Goal: Task Accomplishment & Management: Manage account settings

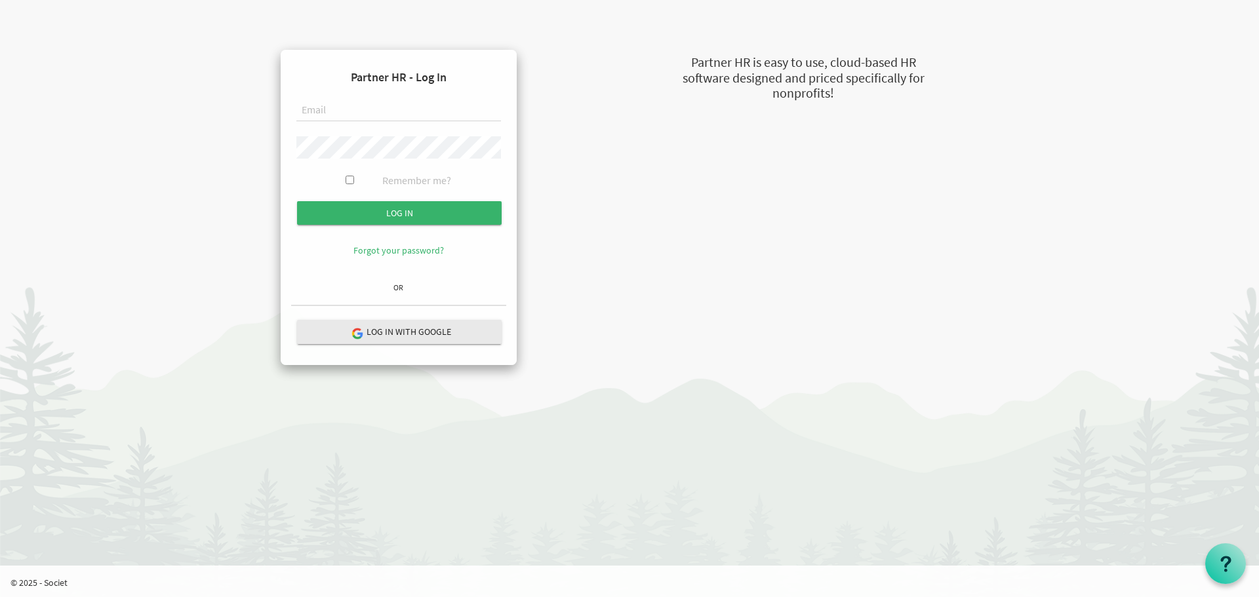
click at [352, 111] on input "text" at bounding box center [398, 111] width 205 height 22
type input "fernandod@theopendoors.ca"
click at [391, 209] on input "Log in" at bounding box center [399, 213] width 205 height 24
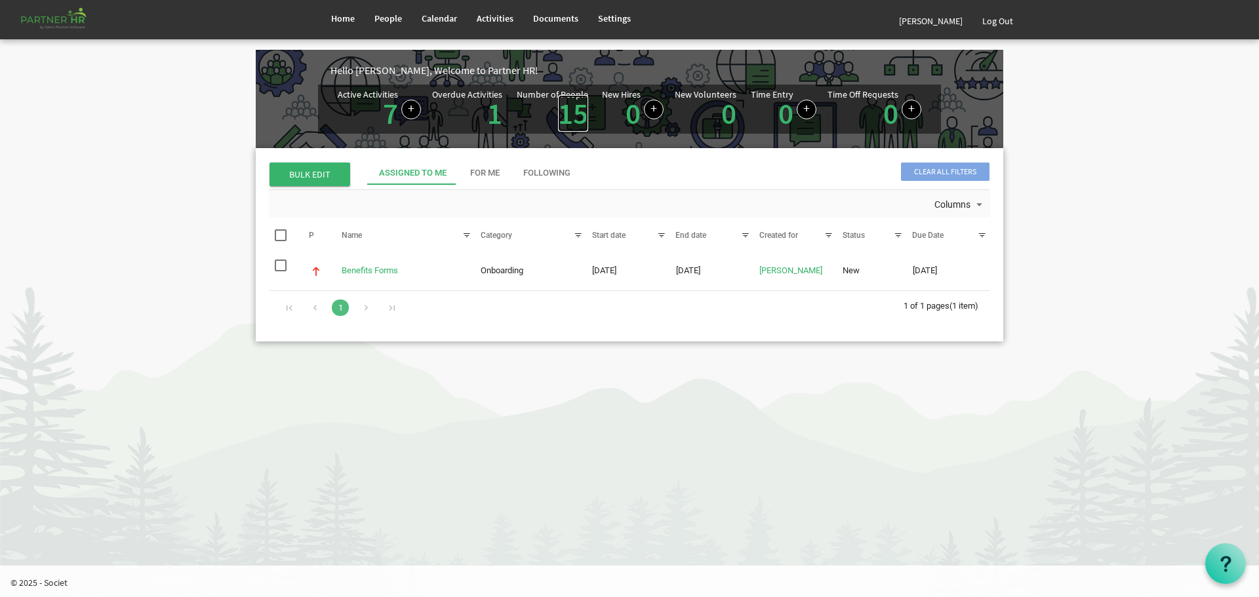
click at [572, 110] on link "15" at bounding box center [573, 113] width 30 height 37
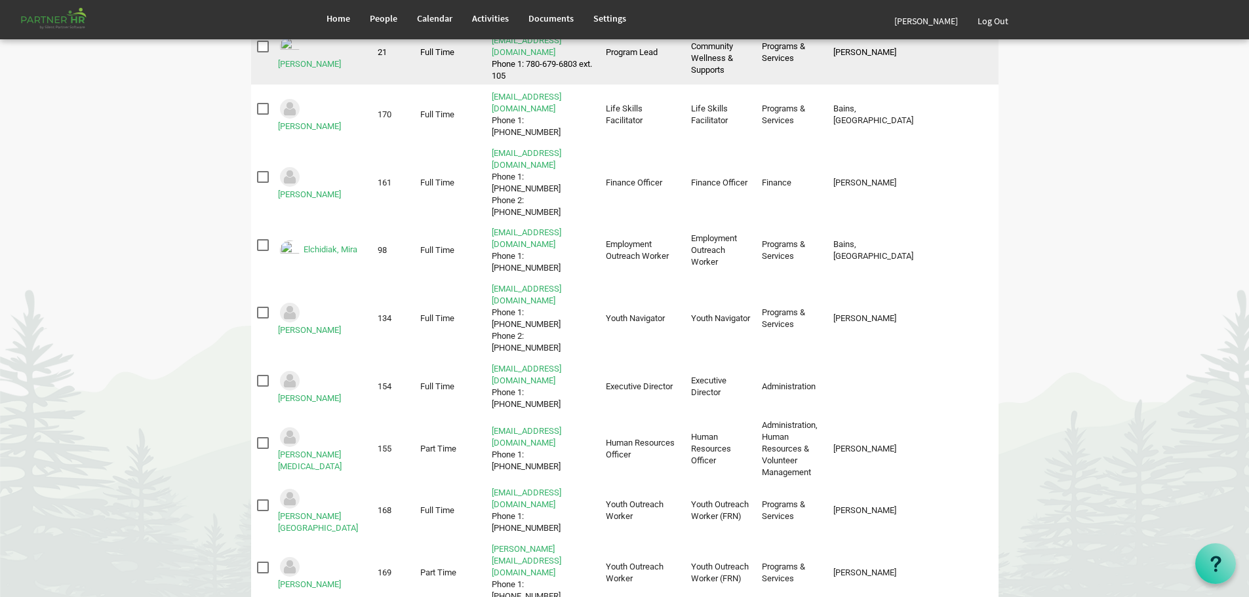
scroll to position [328, 0]
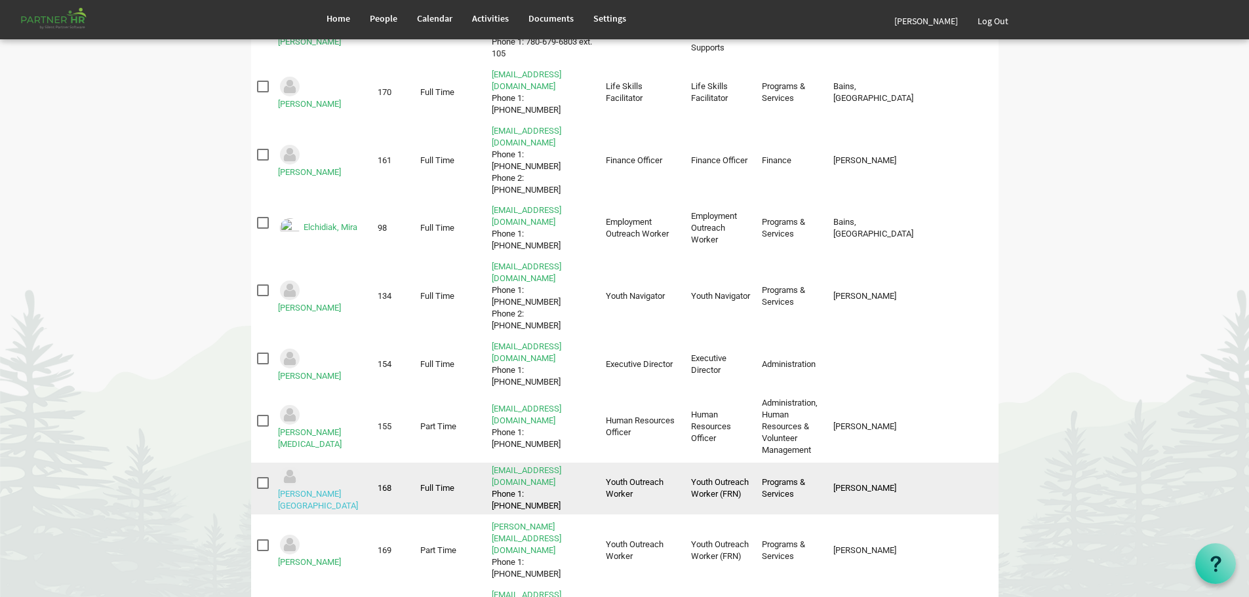
click at [332, 489] on link "[PERSON_NAME][GEOGRAPHIC_DATA]" at bounding box center [318, 500] width 80 height 22
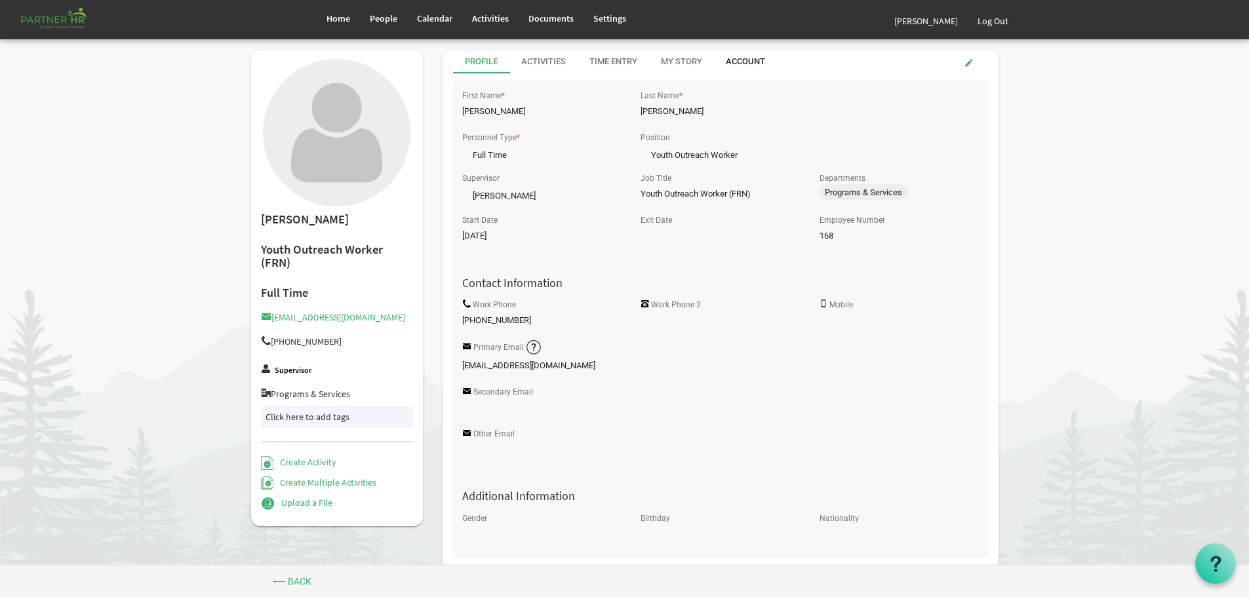
click at [751, 58] on div "Account" at bounding box center [745, 62] width 39 height 12
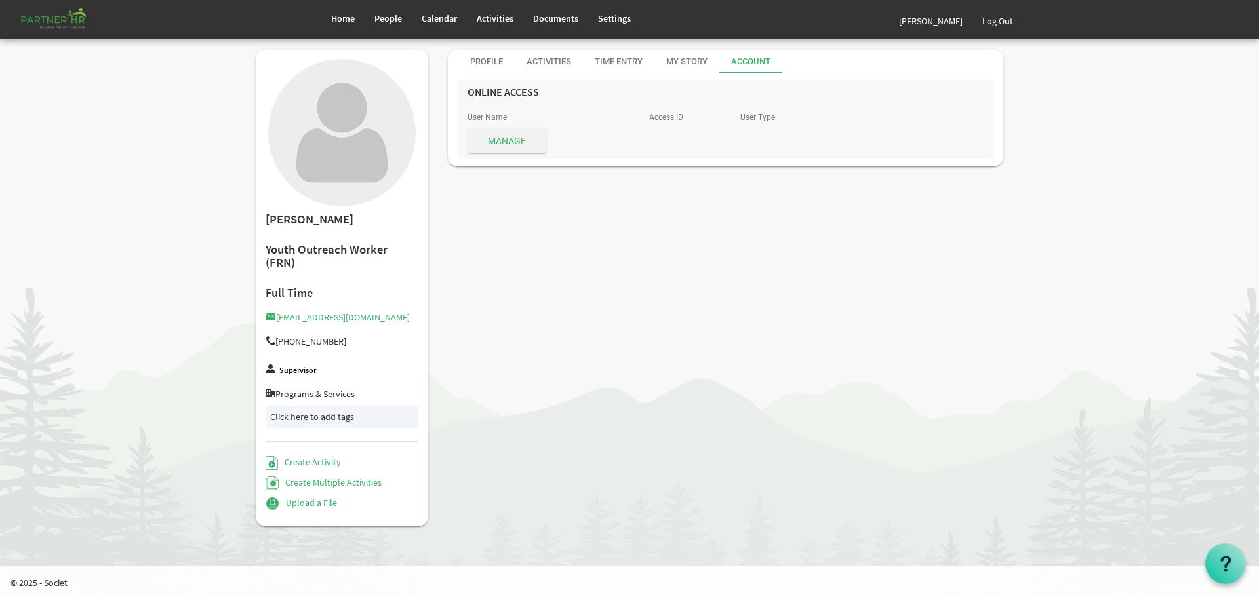
click at [508, 138] on span "Manage" at bounding box center [506, 141] width 77 height 24
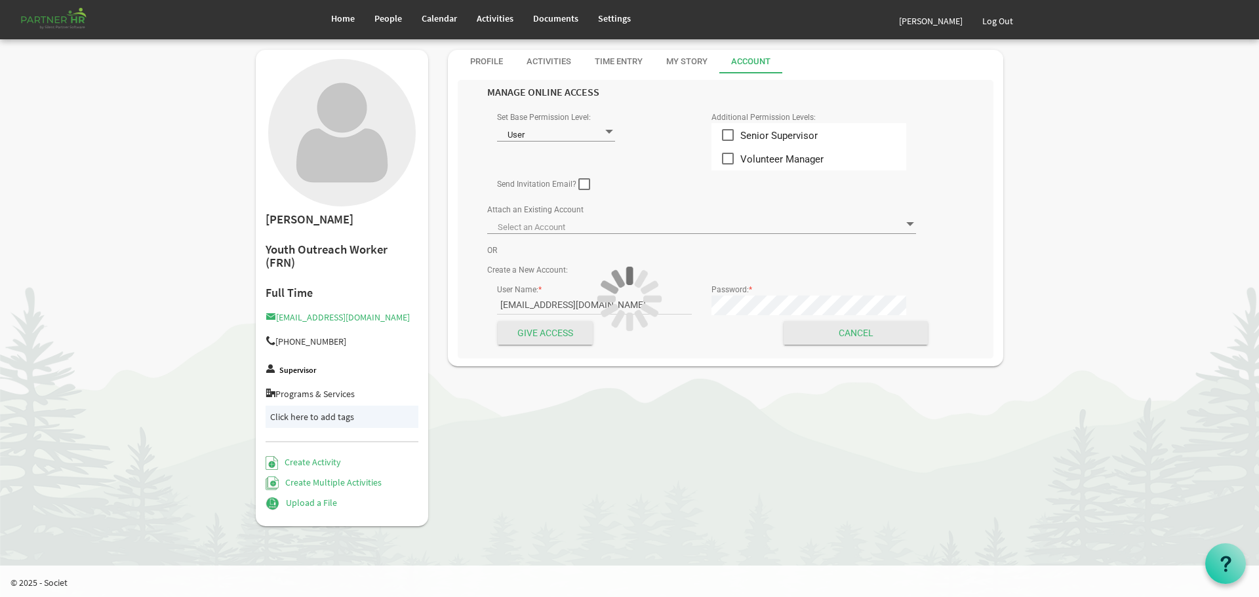
type input "Mills, Emmalee - emmaleem@theopendoors.ca ID: 22143"
click at [385, 16] on span "People" at bounding box center [388, 18] width 28 height 12
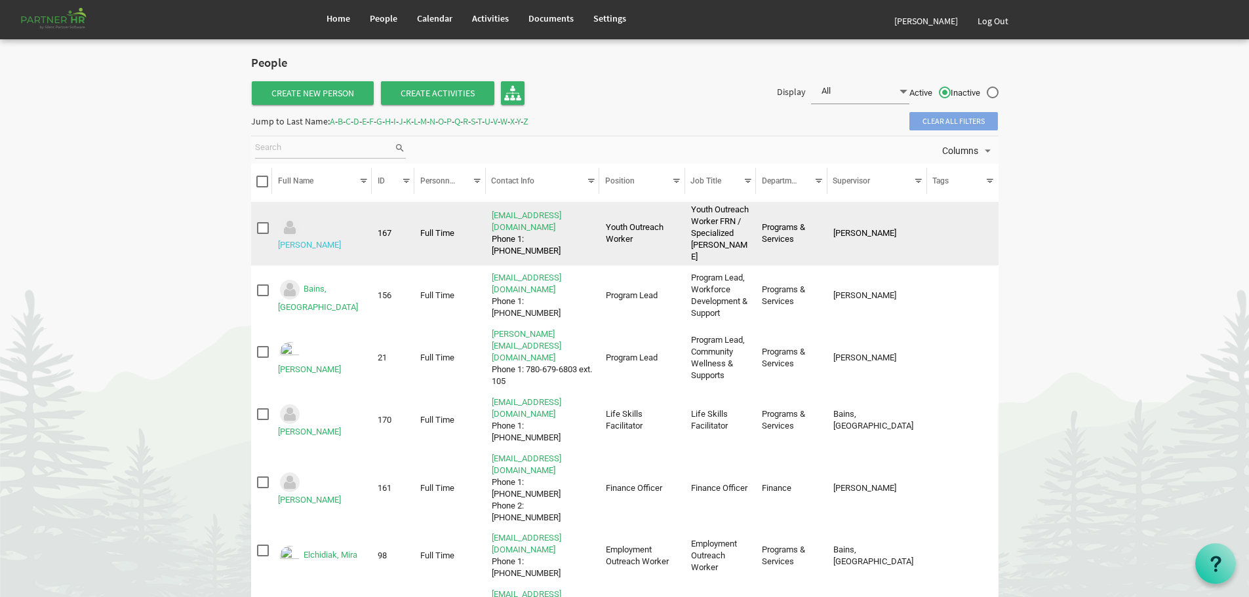
click at [329, 240] on link "Adkins, Megan" at bounding box center [309, 245] width 63 height 10
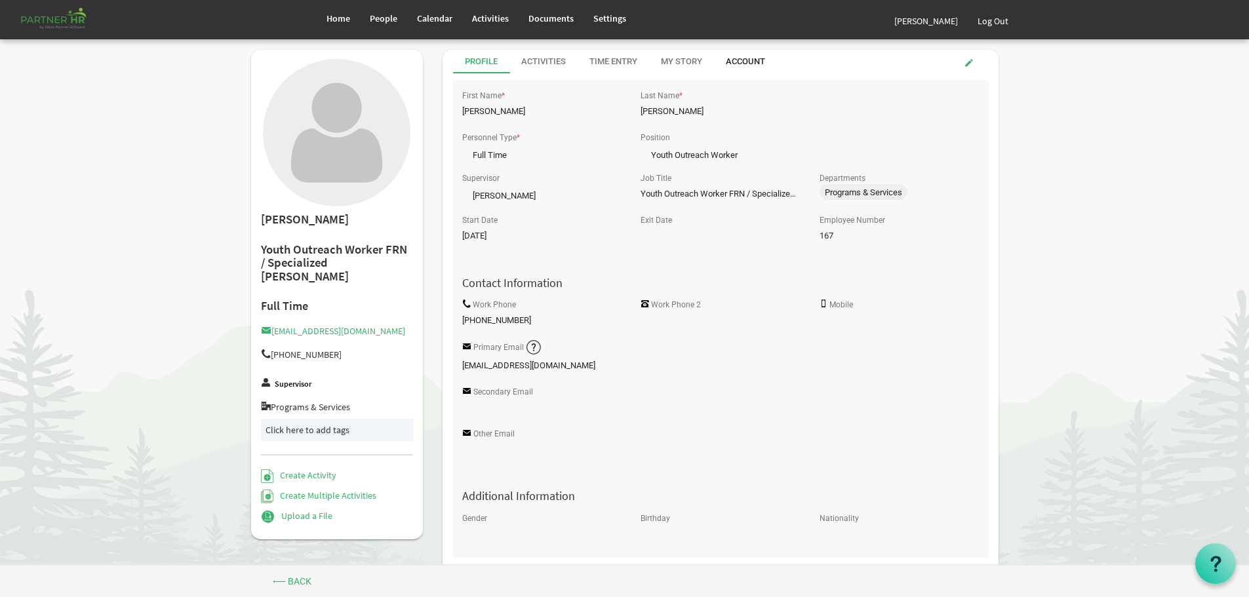
click at [742, 56] on div "Account" at bounding box center [745, 62] width 39 height 12
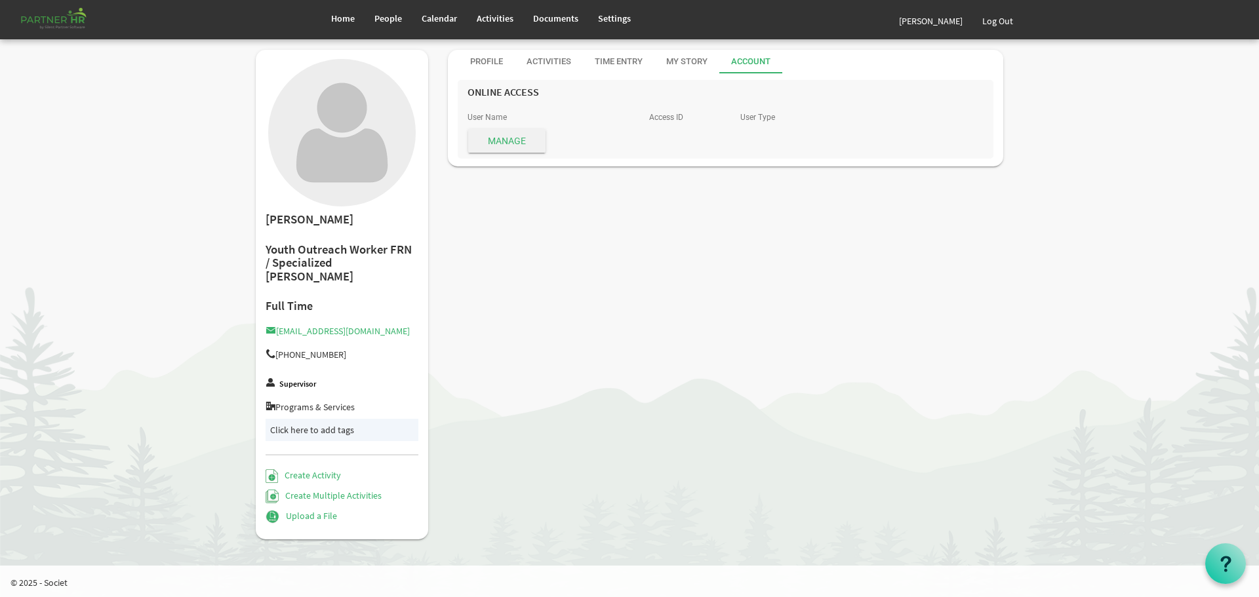
click at [504, 136] on span "Manage" at bounding box center [506, 141] width 77 height 24
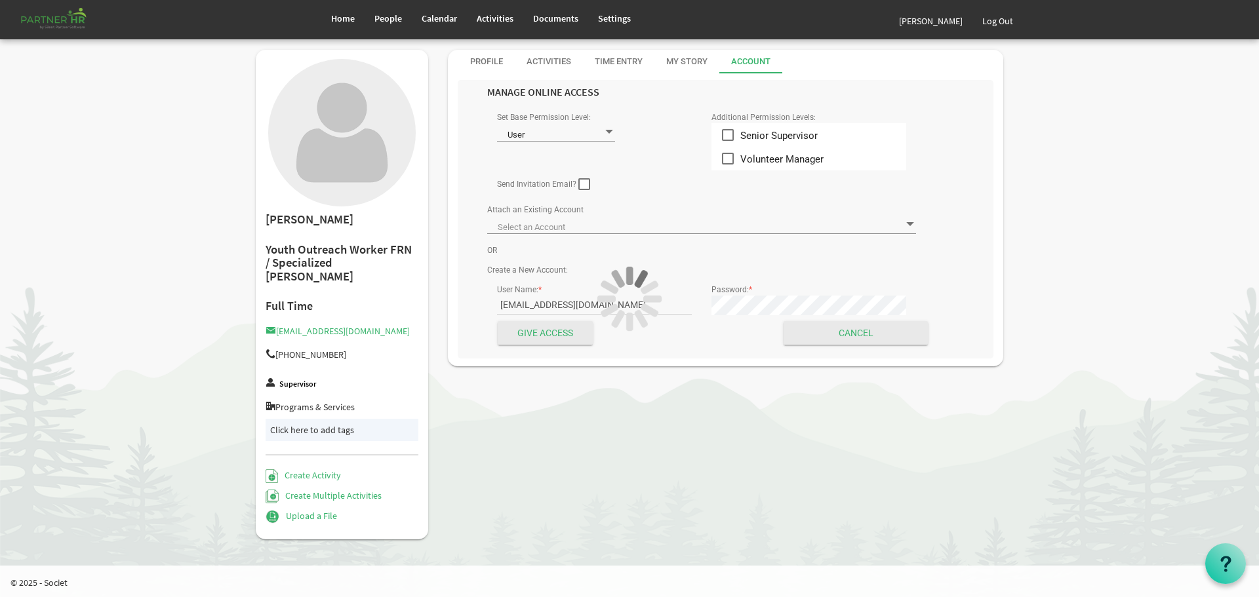
type input "Adkins, Megan - megana@theopendoors.ca ID: 22142"
click at [684, 298] on div "User Name: * megana@theopendoors.ca Password: *" at bounding box center [701, 300] width 449 height 39
click at [382, 15] on span "People" at bounding box center [388, 18] width 28 height 12
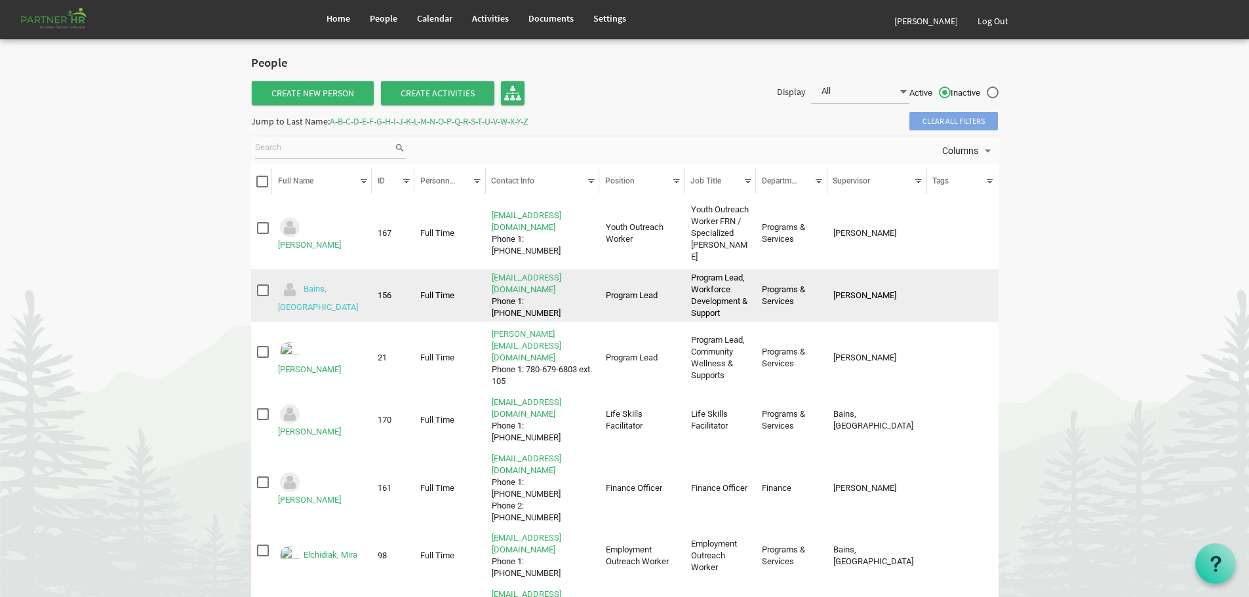
click at [327, 285] on link "Bains, Anchilla" at bounding box center [318, 299] width 80 height 28
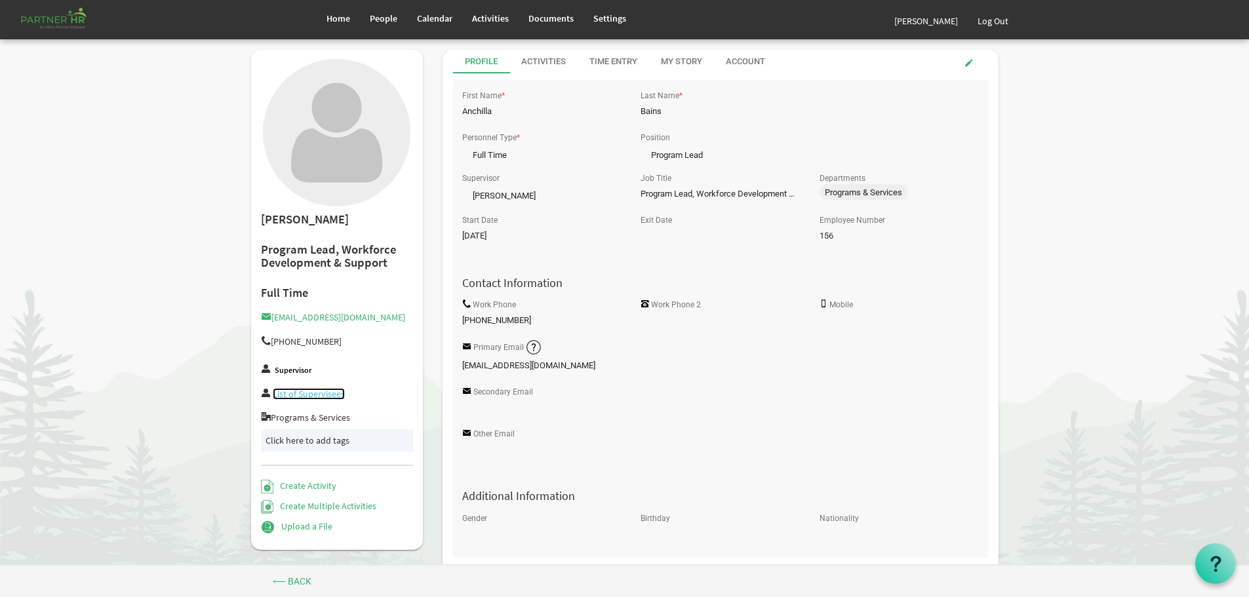
click at [302, 394] on link "List of Supervisees" at bounding box center [309, 394] width 72 height 12
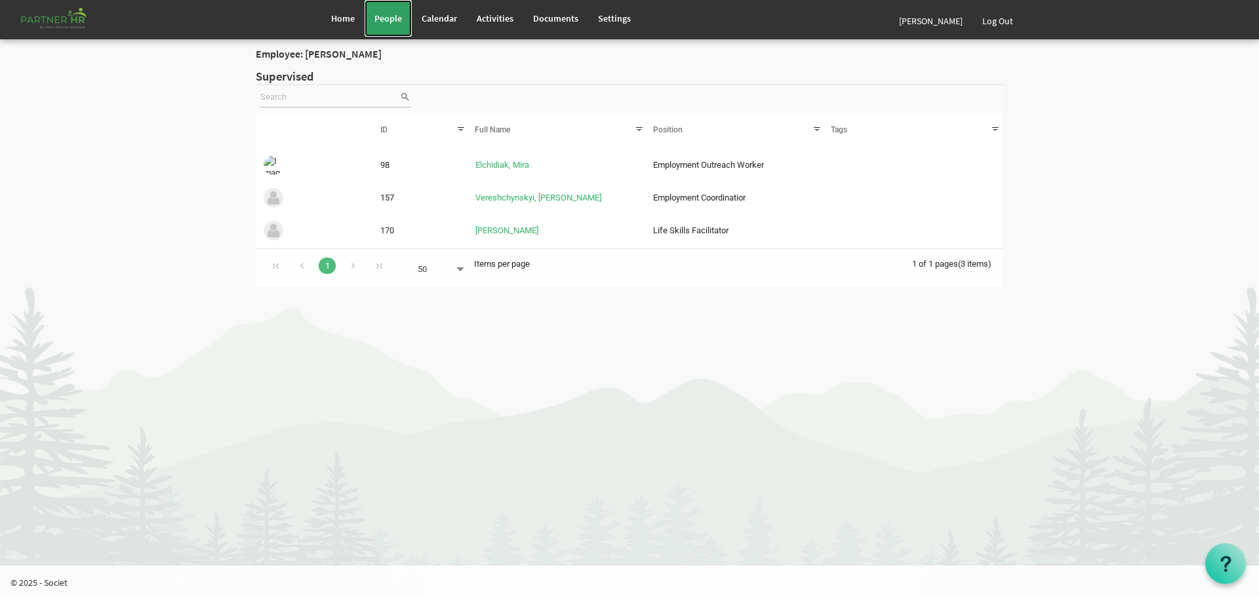
click at [391, 14] on span "People" at bounding box center [388, 18] width 28 height 12
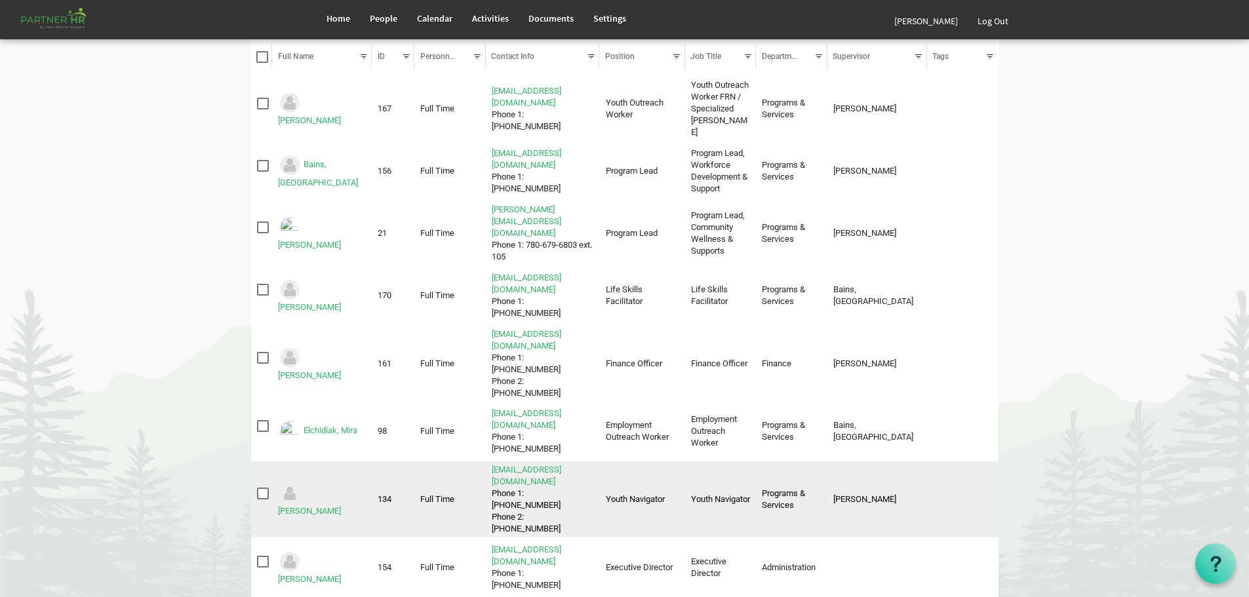
scroll to position [131, 0]
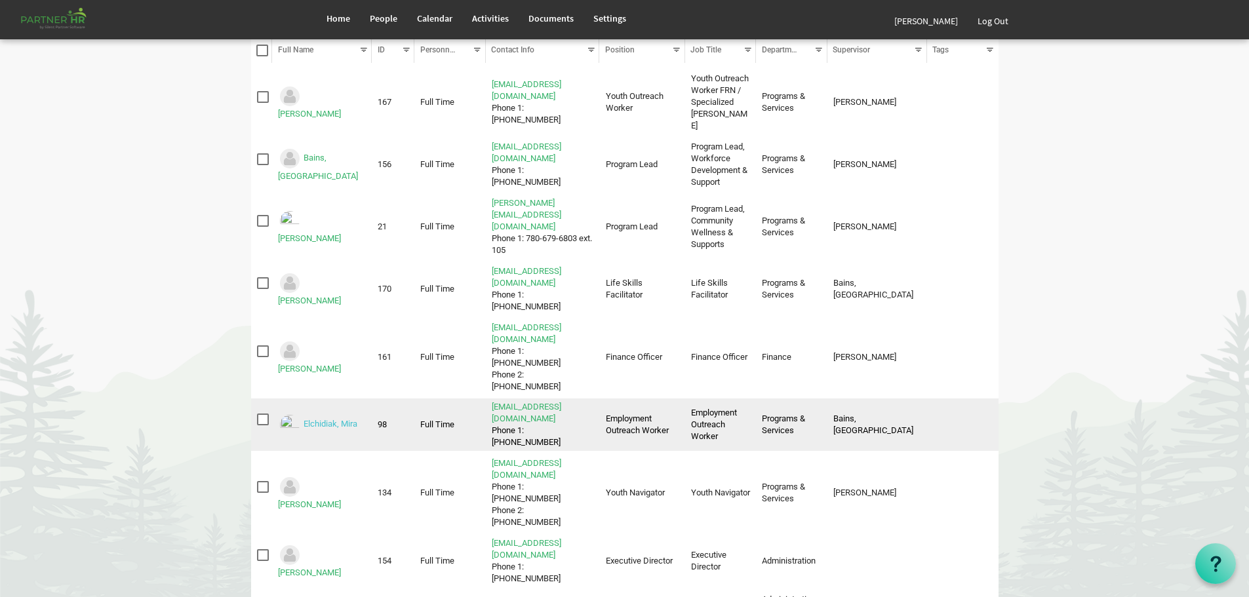
click at [327, 420] on link "Elchidiak, Mira" at bounding box center [331, 425] width 54 height 10
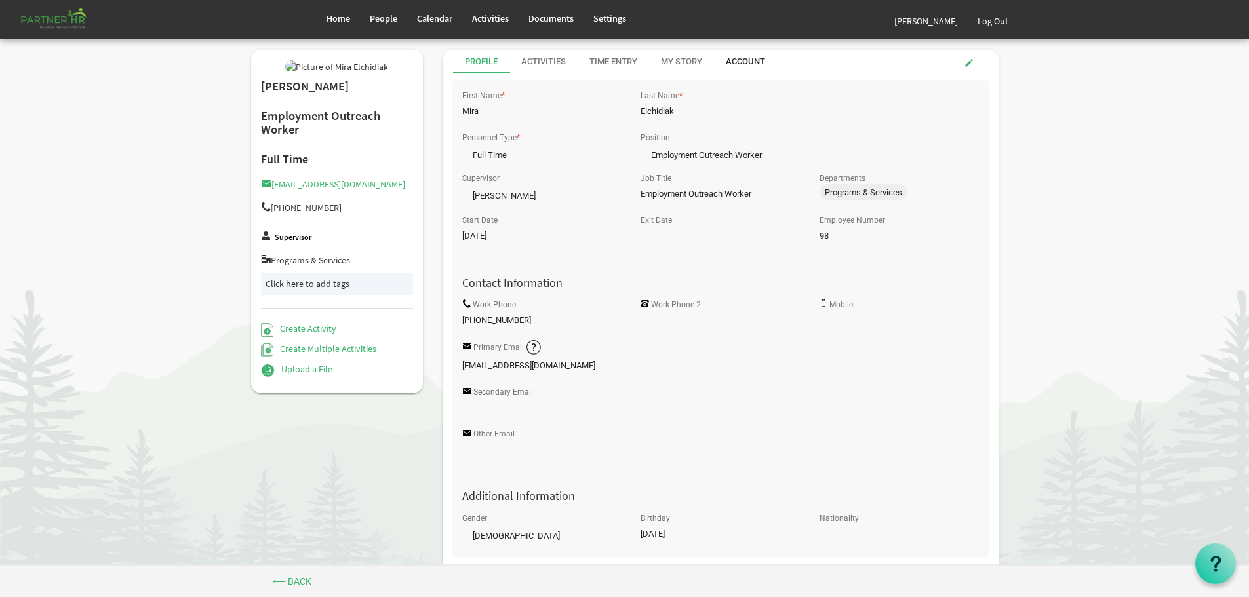
click at [744, 58] on div "Account" at bounding box center [745, 62] width 39 height 12
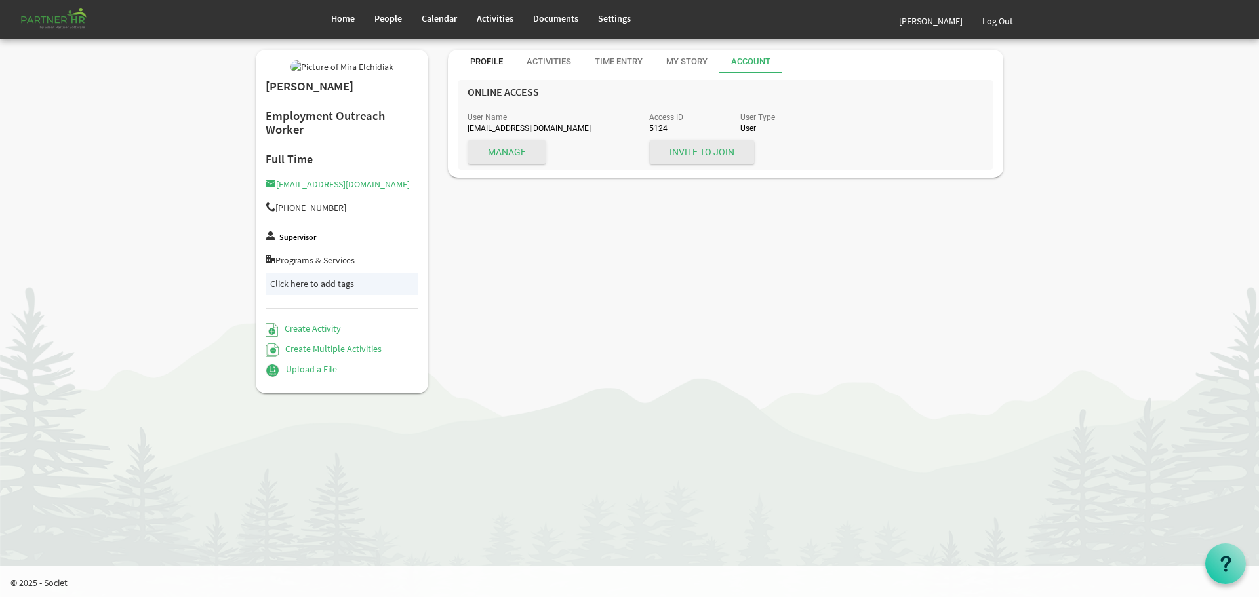
click at [485, 57] on div "Profile" at bounding box center [486, 62] width 33 height 12
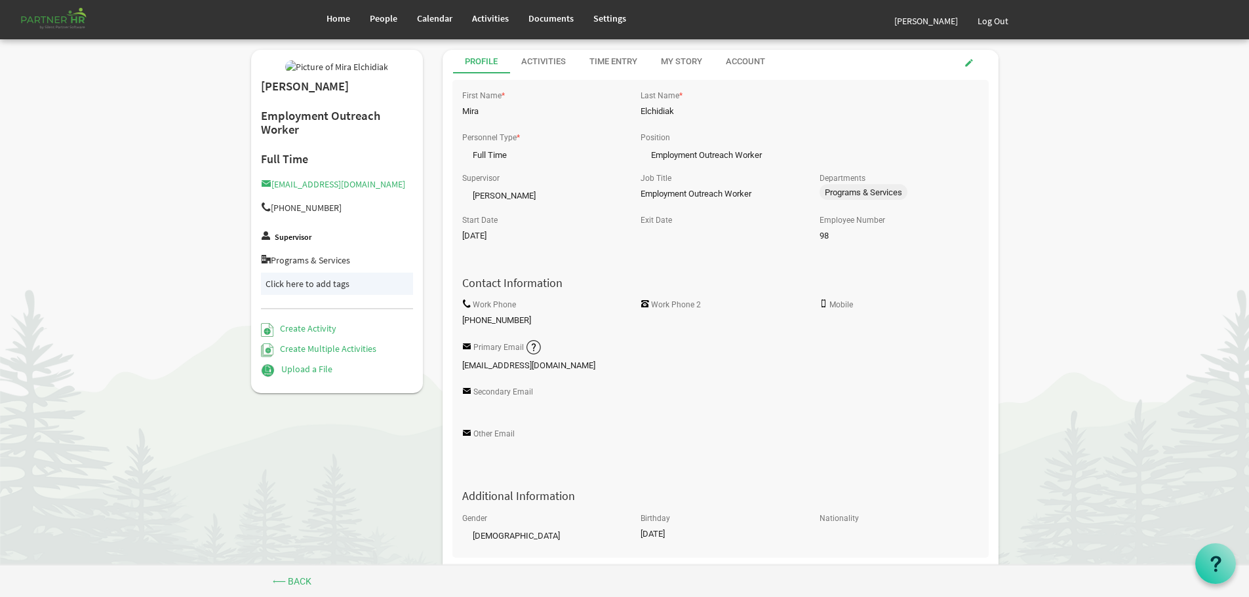
click at [295, 242] on label "Supervisor" at bounding box center [293, 237] width 37 height 9
click at [379, 13] on span "People" at bounding box center [384, 18] width 28 height 12
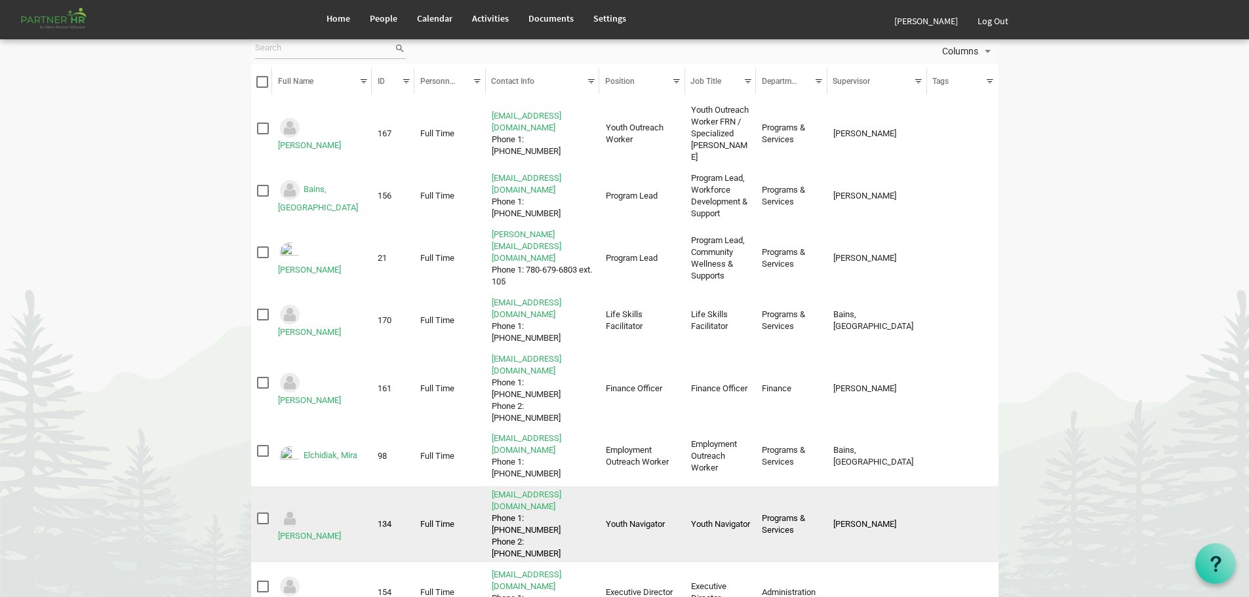
scroll to position [197, 0]
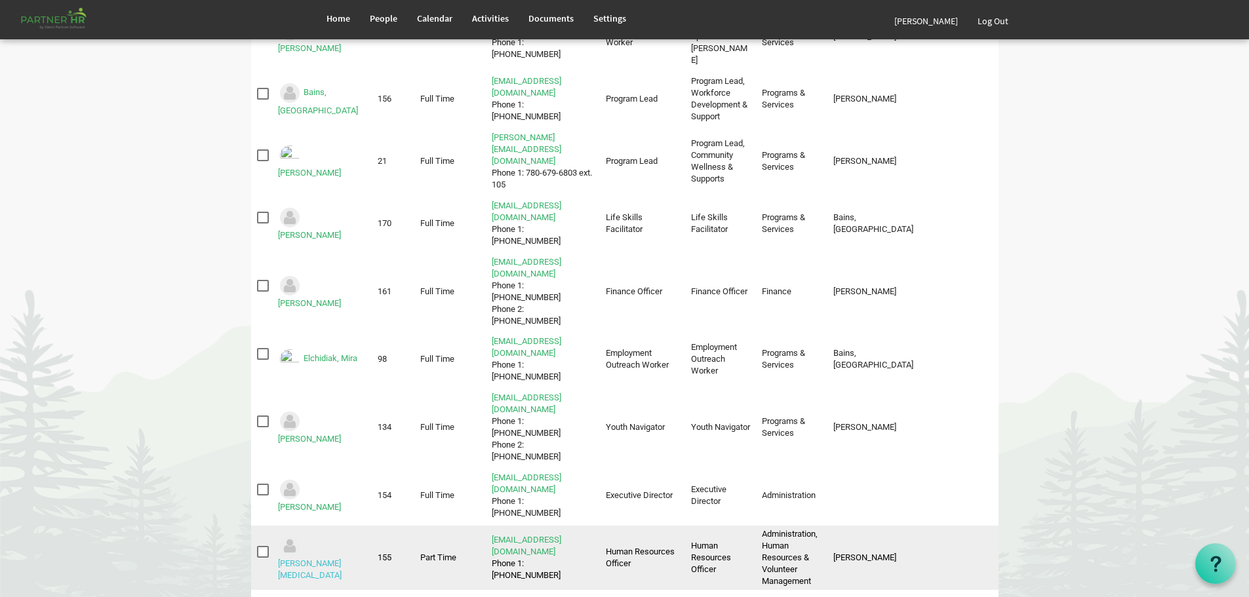
click at [321, 559] on link "Gawde, Mili" at bounding box center [310, 570] width 64 height 22
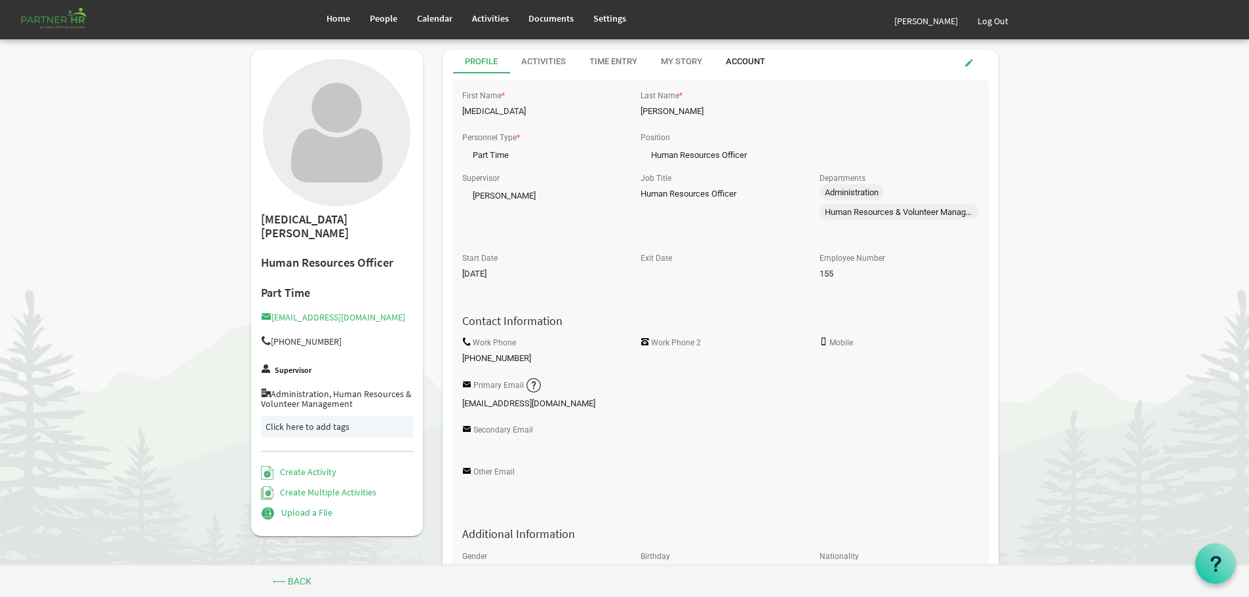
click at [750, 58] on div "Account" at bounding box center [745, 62] width 39 height 12
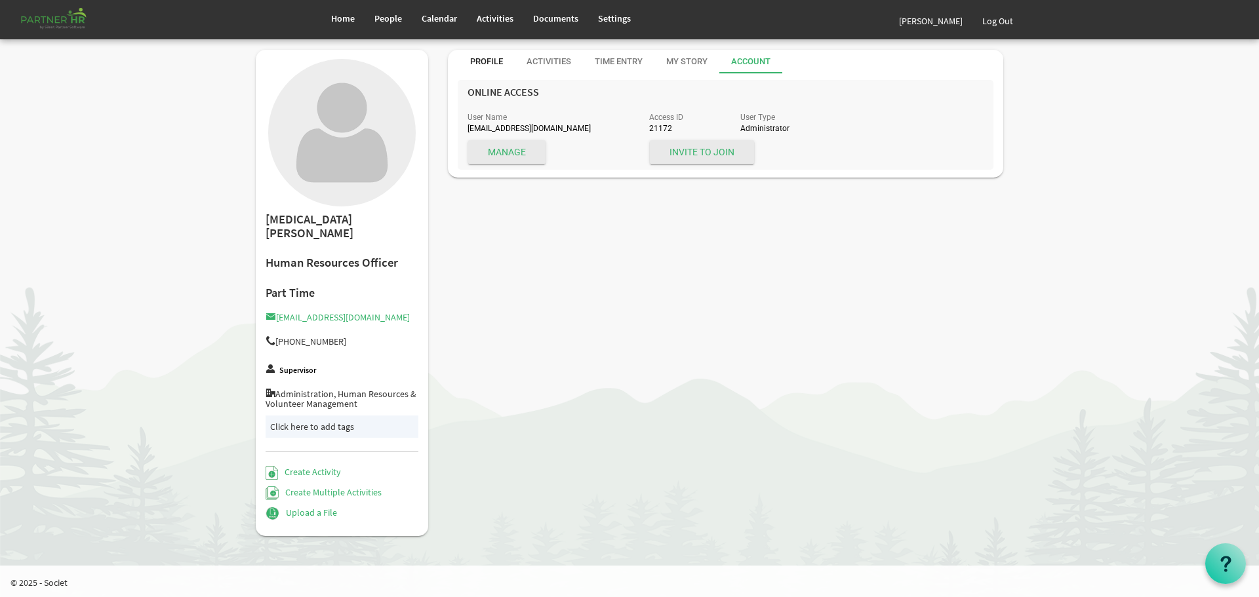
click at [487, 58] on div "Profile" at bounding box center [486, 62] width 33 height 12
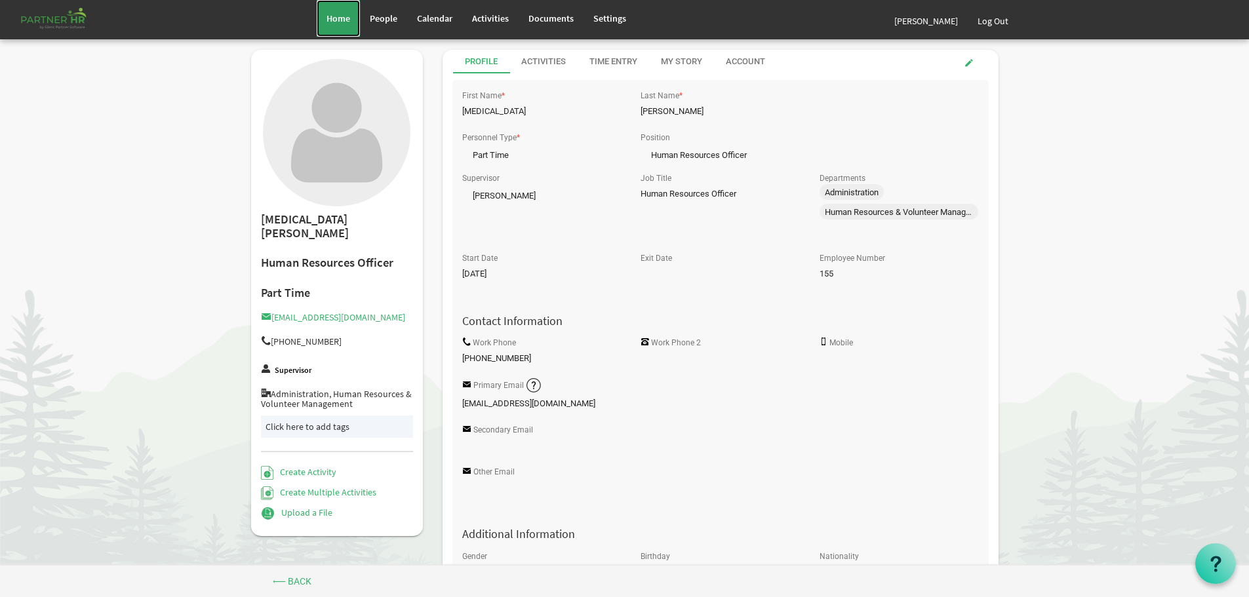
click at [338, 16] on span "Home" at bounding box center [339, 18] width 24 height 12
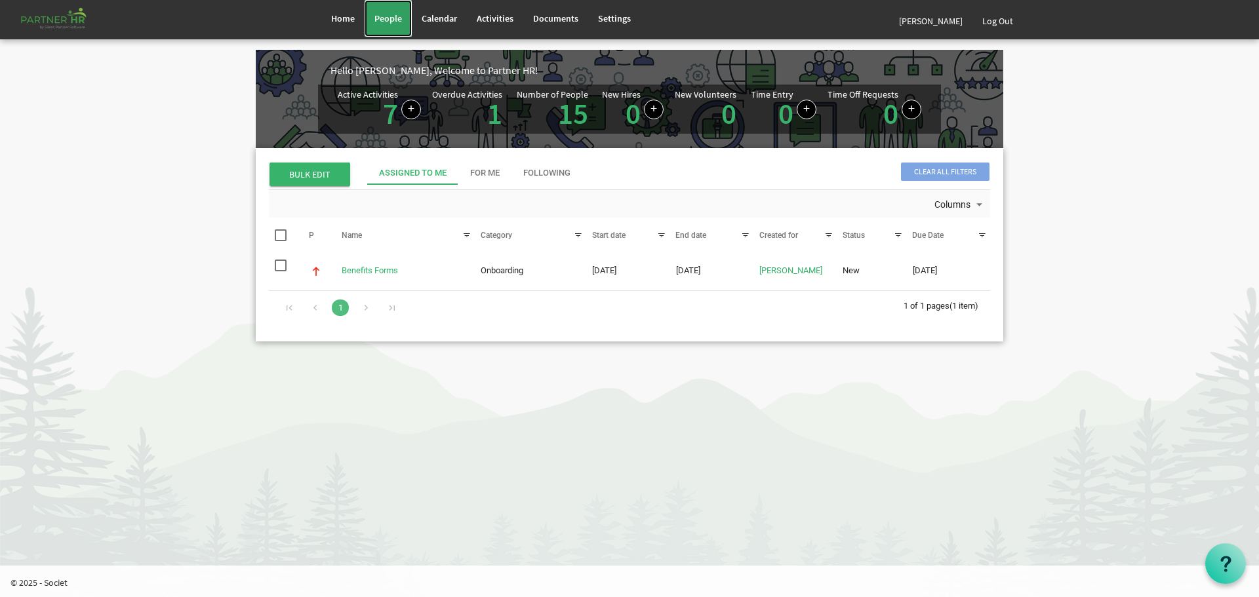
click at [384, 15] on span "People" at bounding box center [388, 18] width 28 height 12
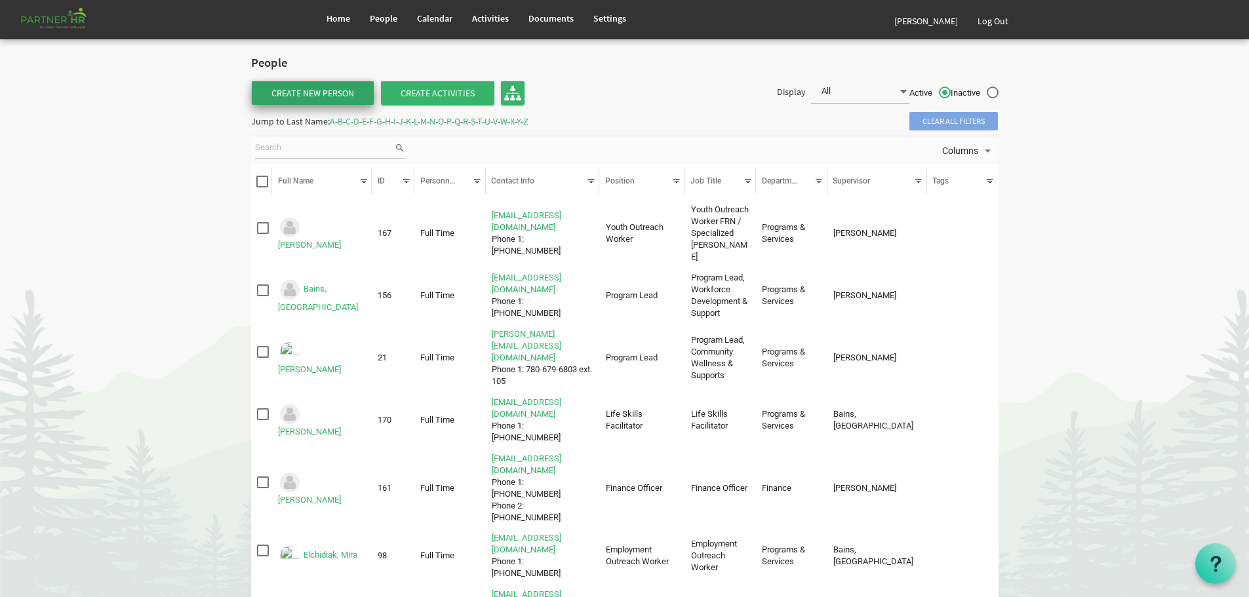
click at [306, 88] on link "Create New Person" at bounding box center [313, 93] width 122 height 24
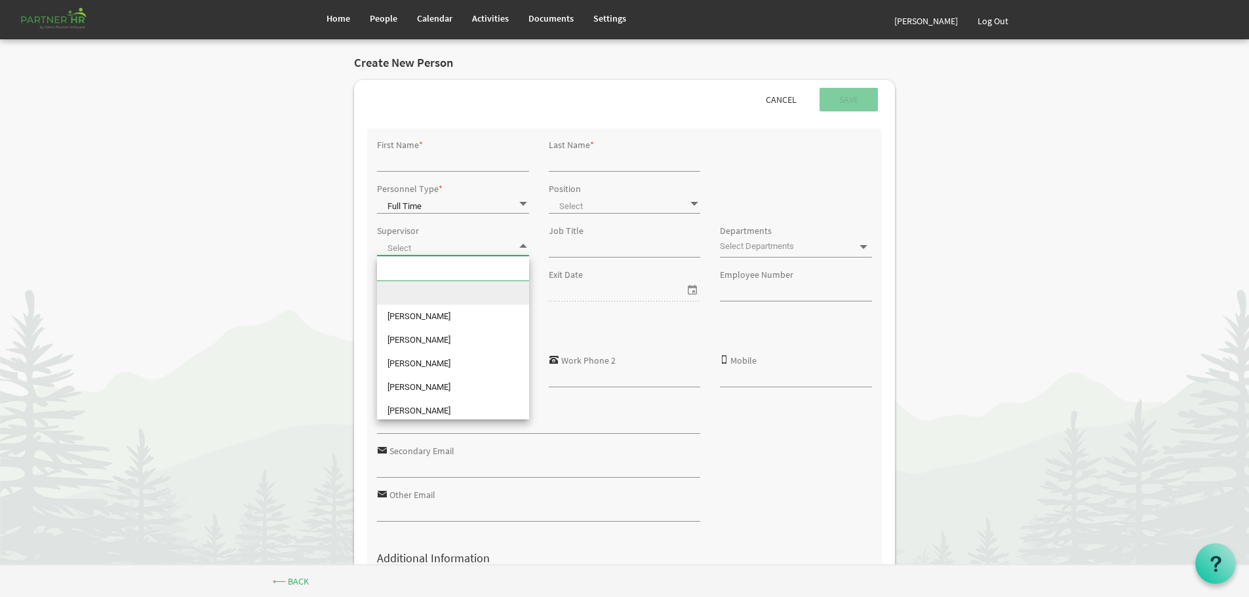
click at [526, 245] on span at bounding box center [523, 246] width 12 height 12
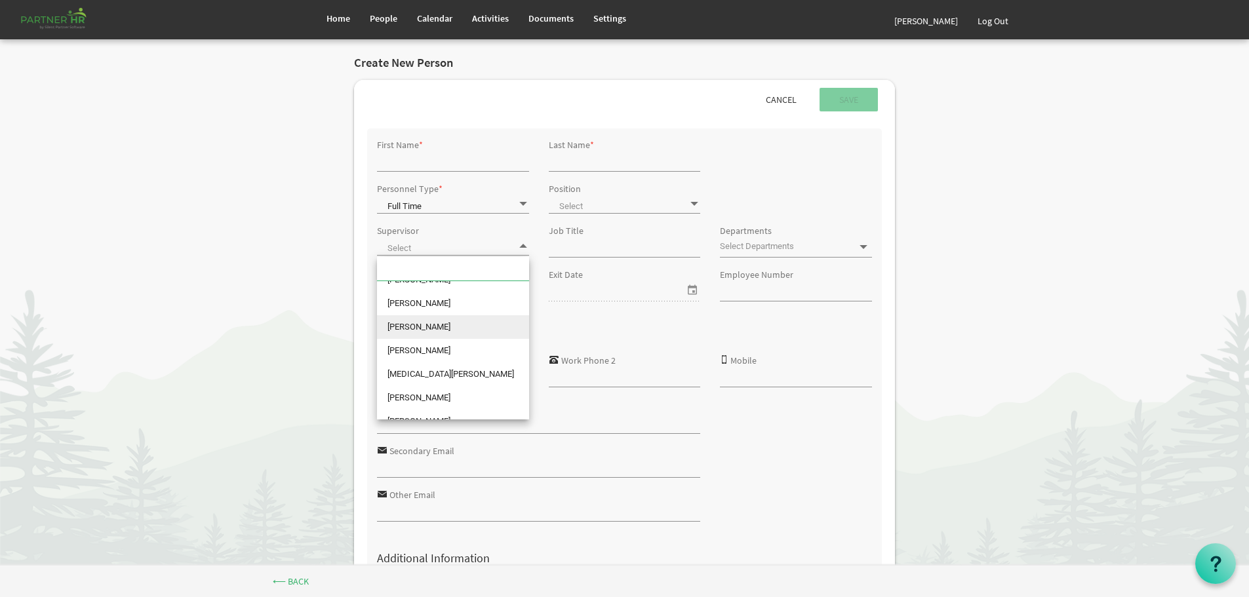
scroll to position [66, 0]
click at [595, 247] on input "Job Title" at bounding box center [625, 247] width 152 height 20
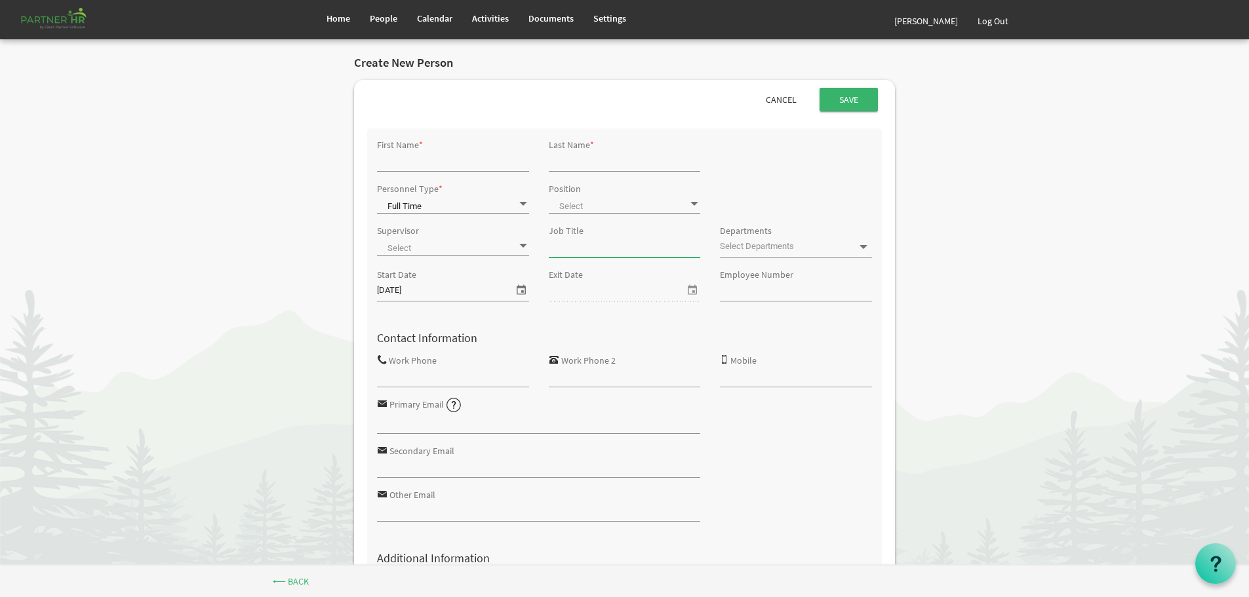
click at [522, 243] on span at bounding box center [523, 246] width 12 height 12
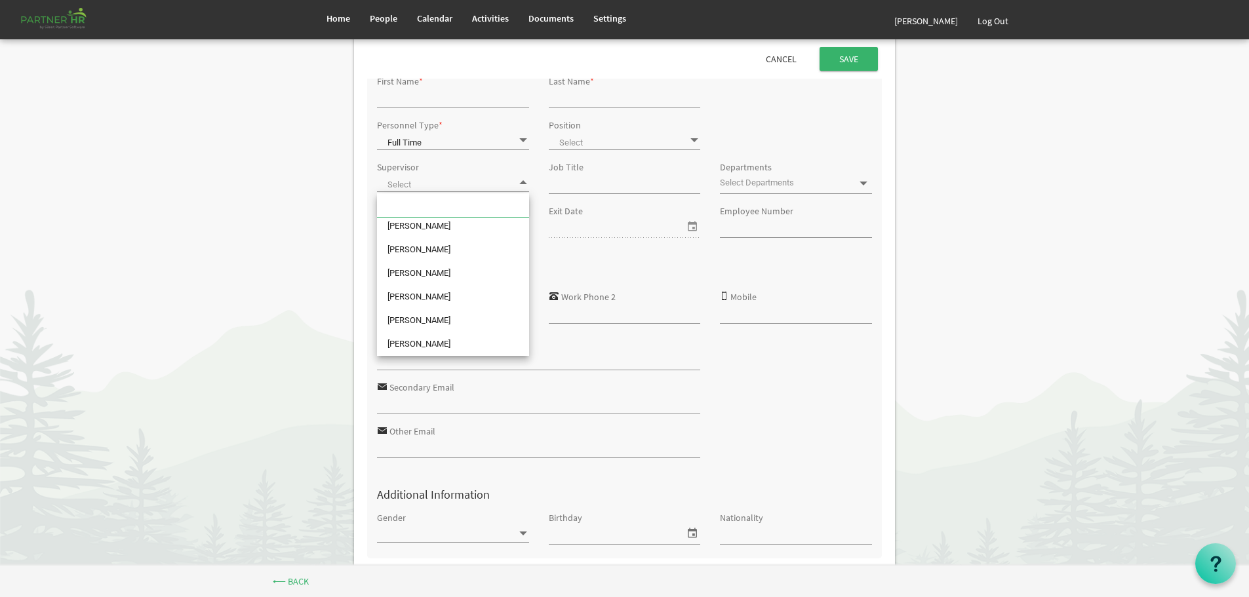
scroll to position [0, 0]
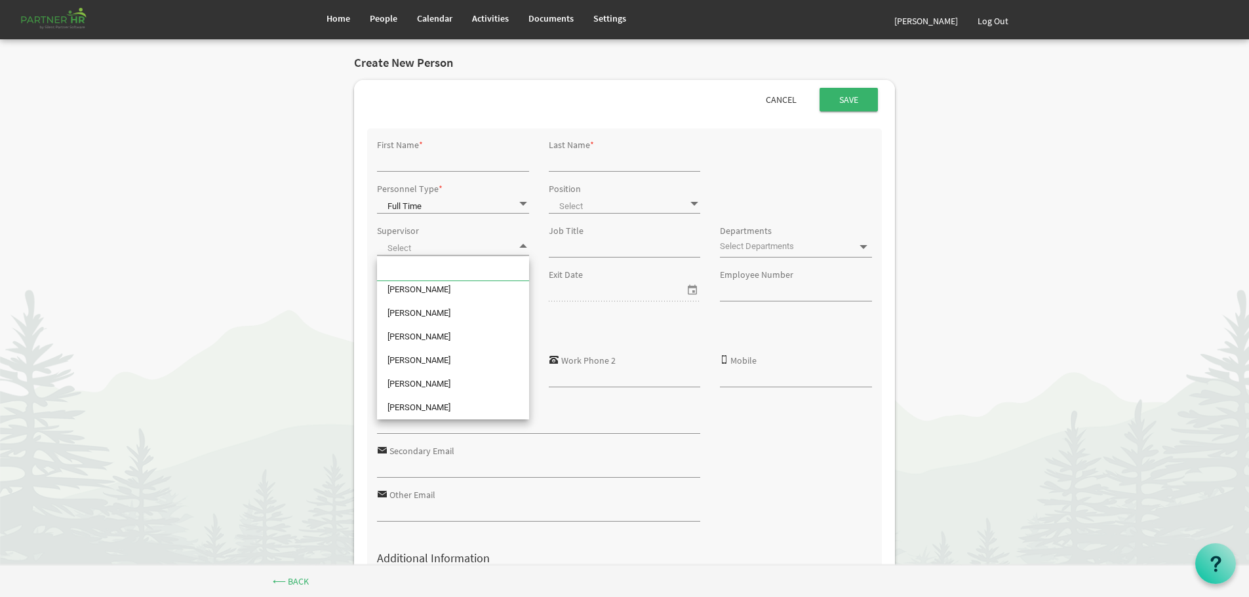
click at [696, 200] on span at bounding box center [695, 204] width 12 height 12
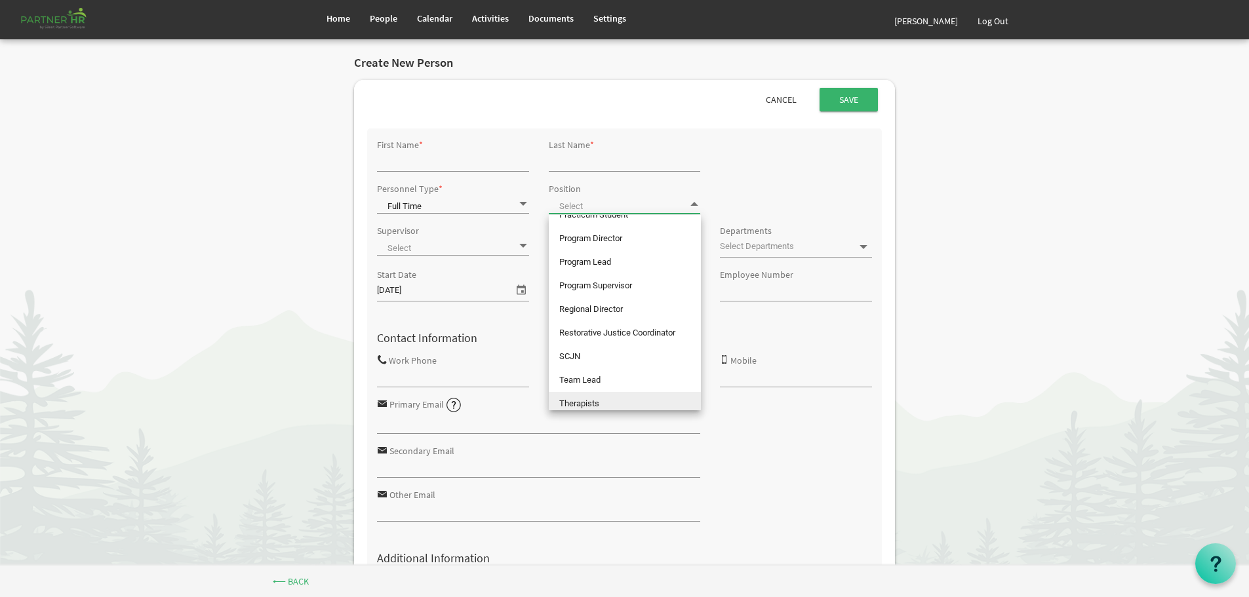
scroll to position [452, 0]
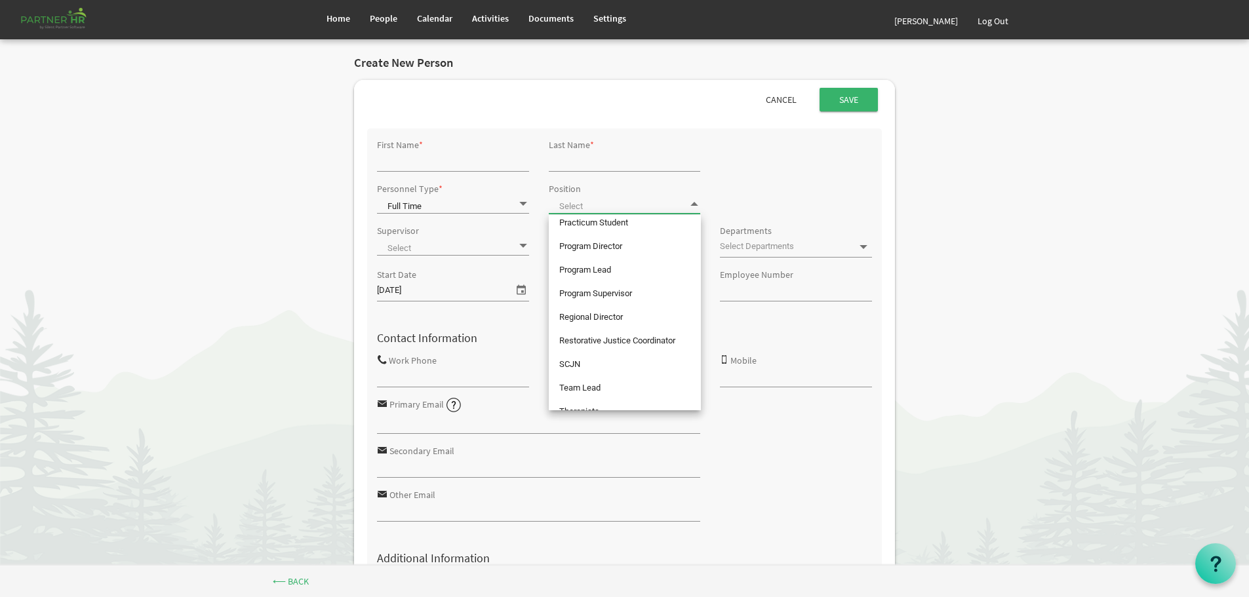
click at [763, 200] on div "Personnel Type * Full Time Full Time Position" at bounding box center [624, 200] width 515 height 42
click at [696, 199] on span at bounding box center [695, 204] width 12 height 12
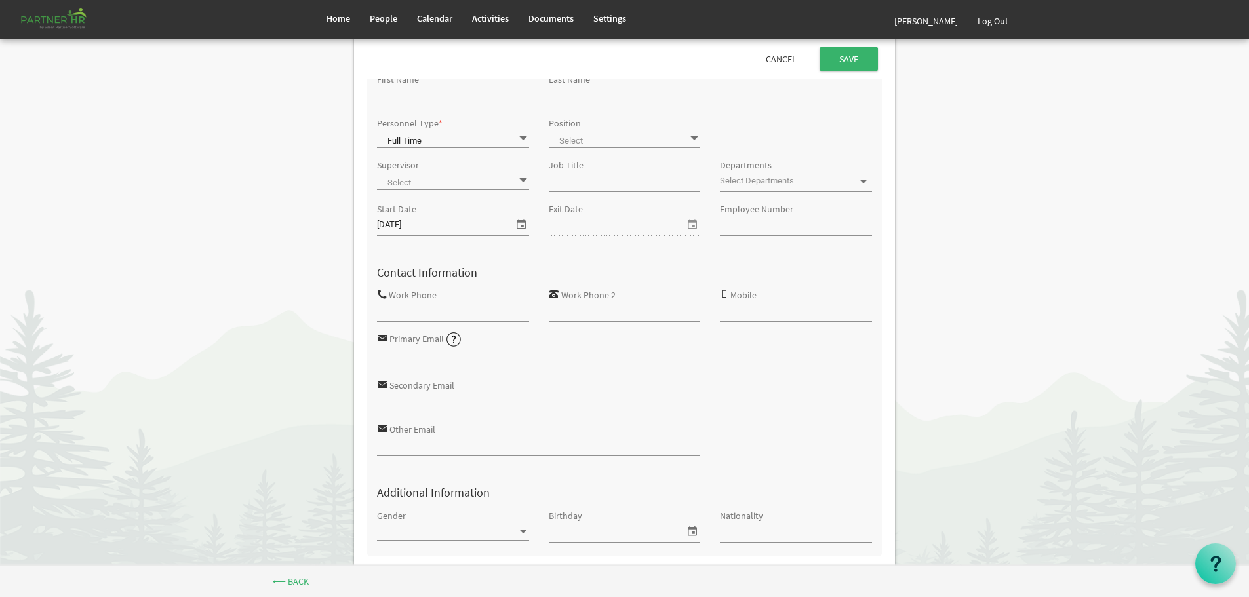
click at [618, 182] on input "Job Title" at bounding box center [625, 182] width 152 height 20
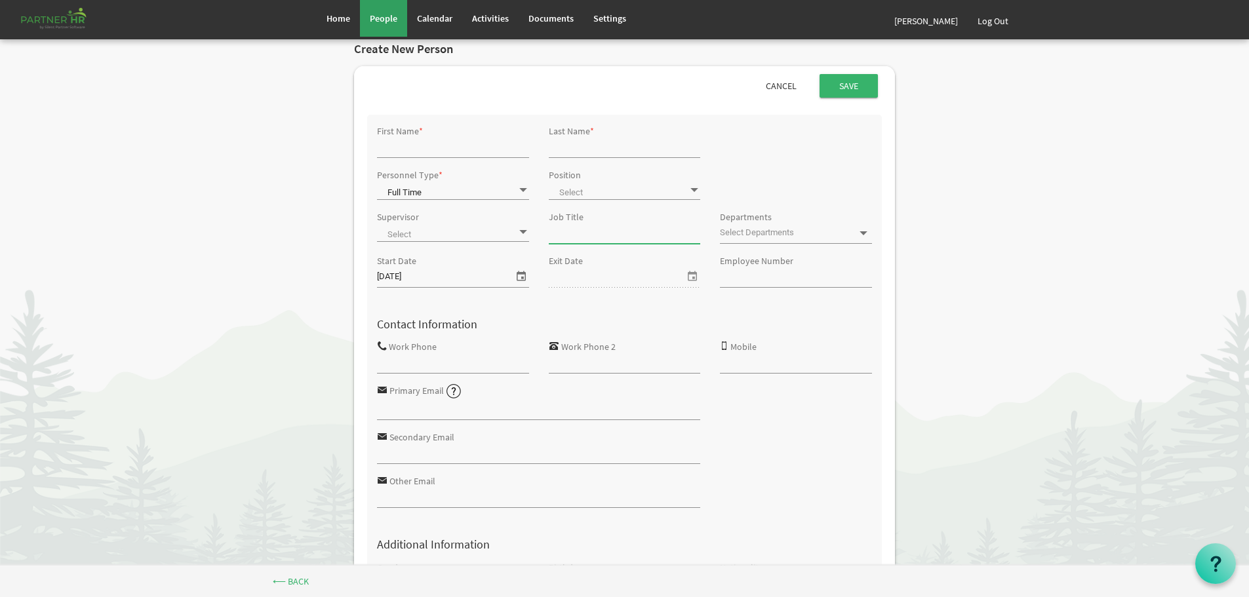
scroll to position [0, 0]
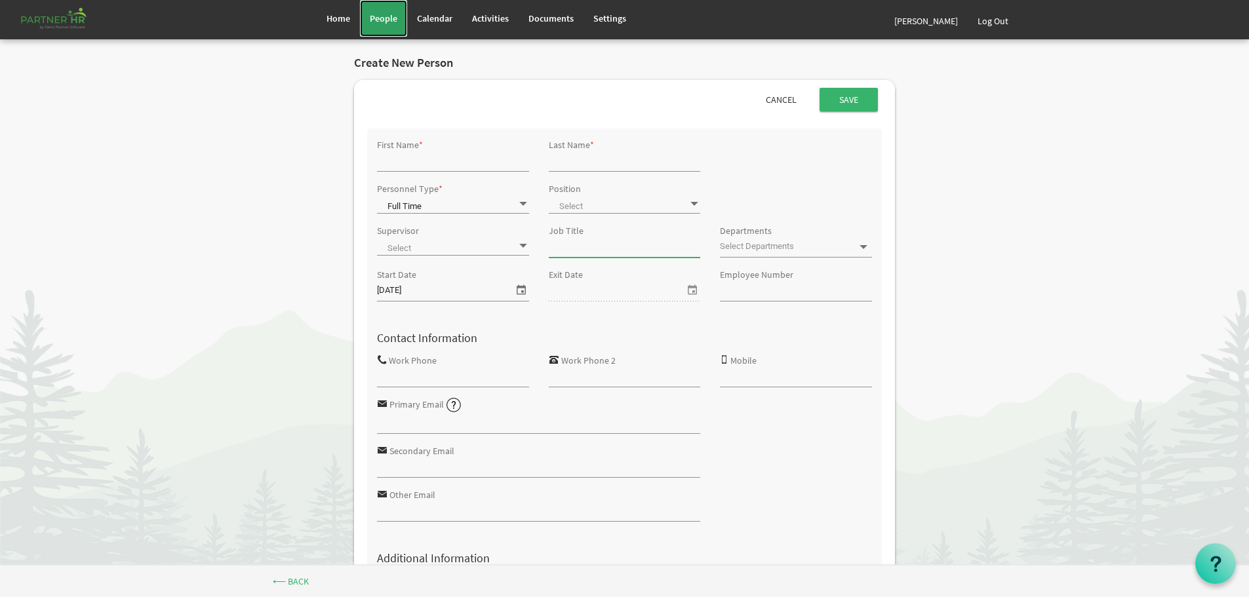
click at [381, 16] on span "People" at bounding box center [384, 18] width 28 height 12
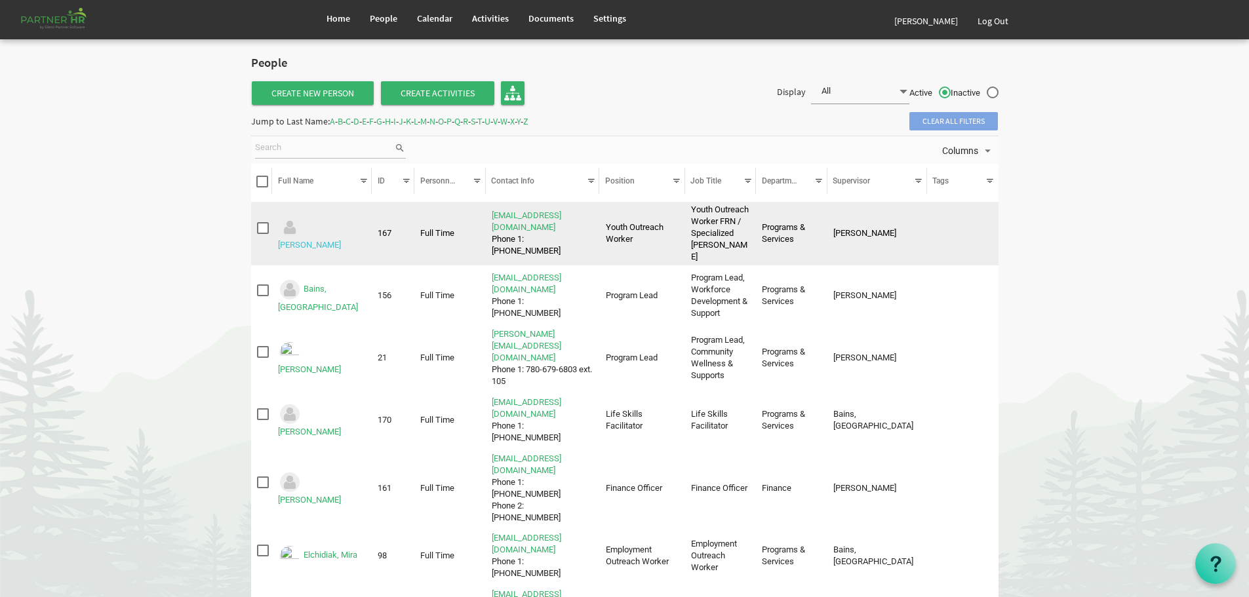
click at [325, 240] on link "[PERSON_NAME]" at bounding box center [309, 245] width 63 height 10
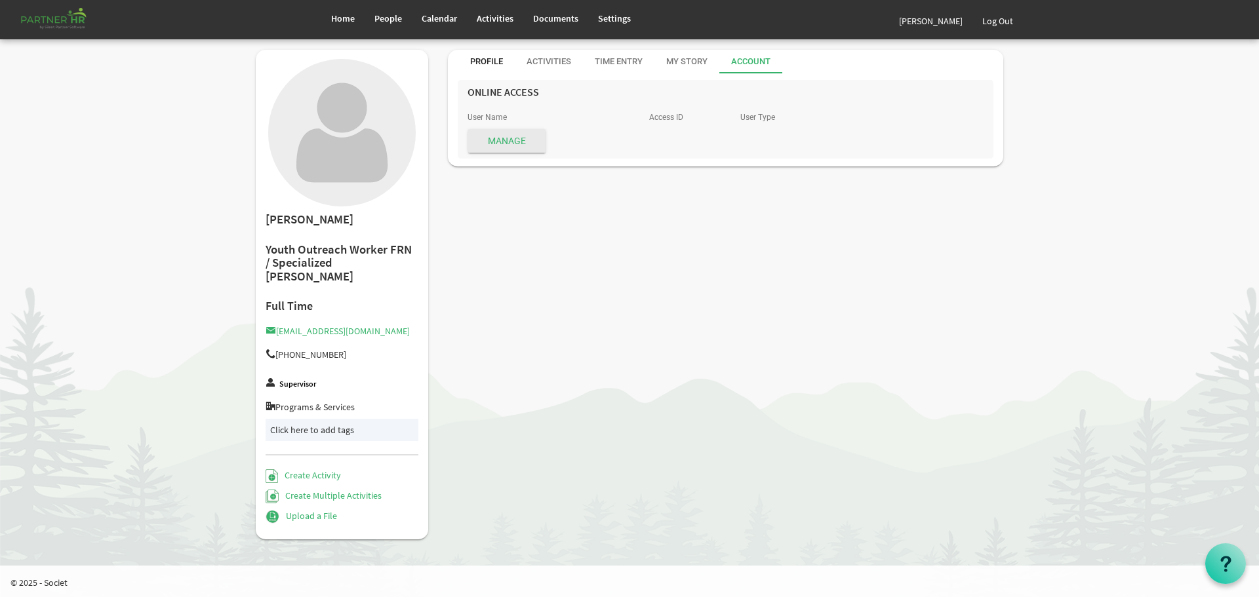
click at [484, 60] on div "Profile" at bounding box center [486, 62] width 33 height 12
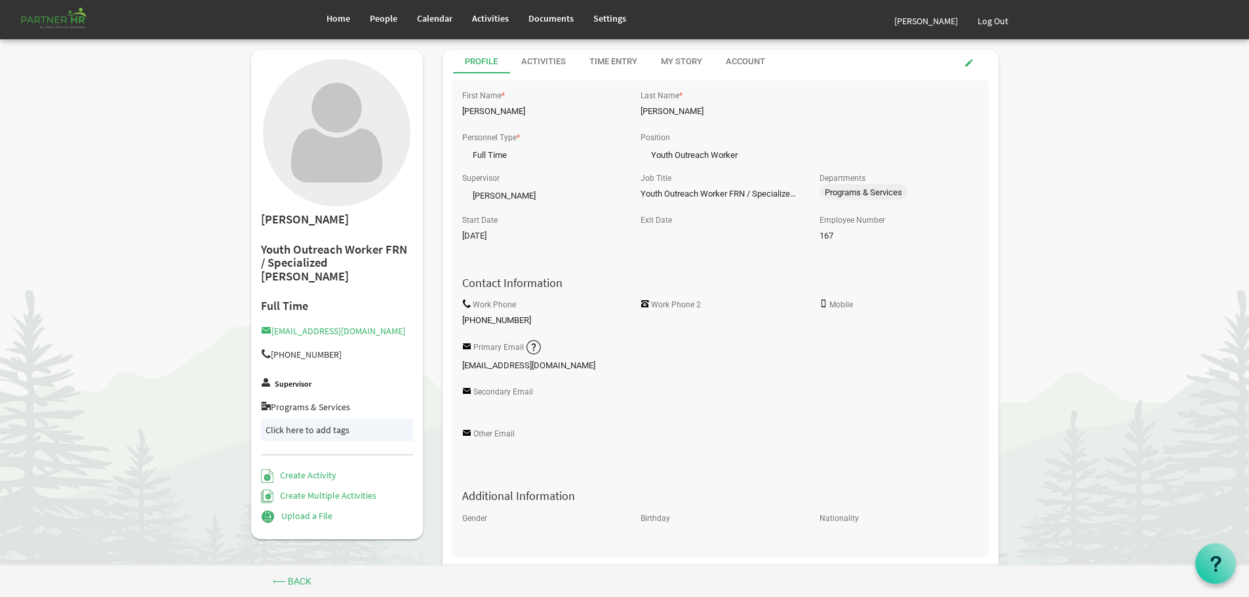
click at [286, 380] on label "Supervisor" at bounding box center [293, 384] width 37 height 9
click at [384, 12] on span "People" at bounding box center [384, 18] width 28 height 12
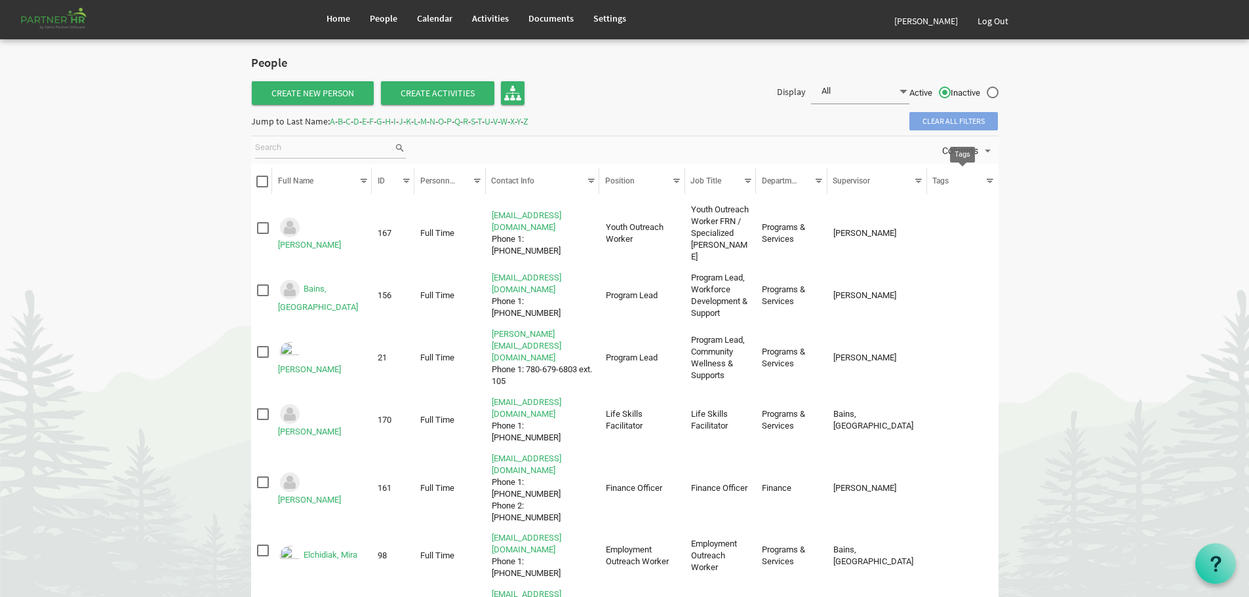
click at [989, 180] on div at bounding box center [990, 181] width 14 height 14
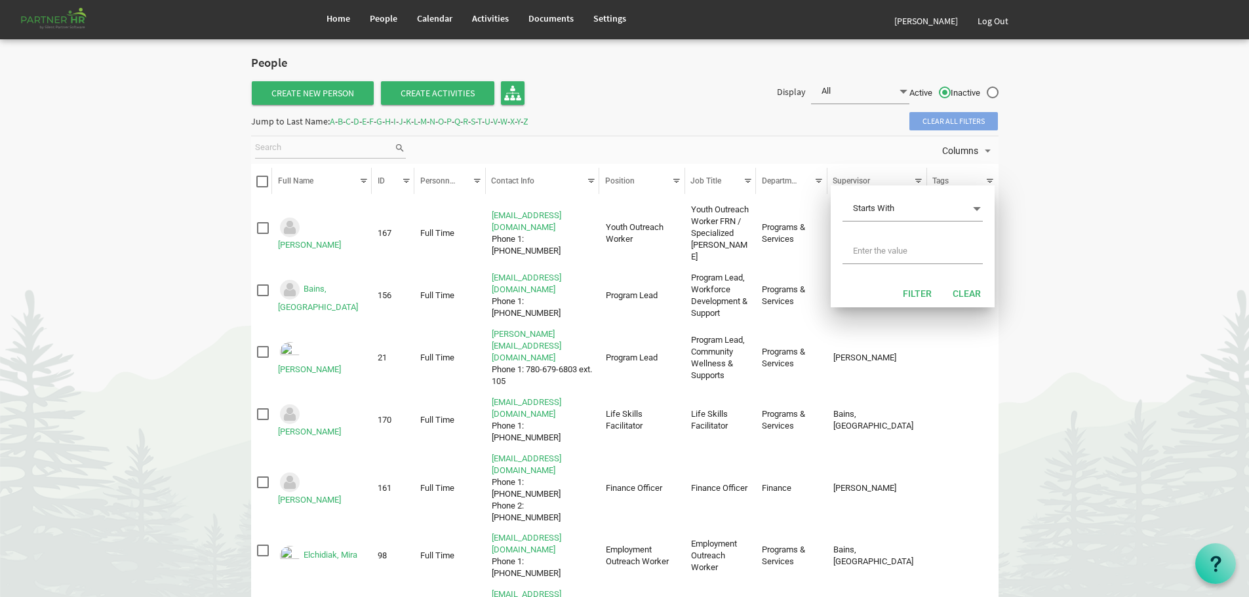
click at [978, 208] on span "Filter menu dialog" at bounding box center [977, 209] width 12 height 18
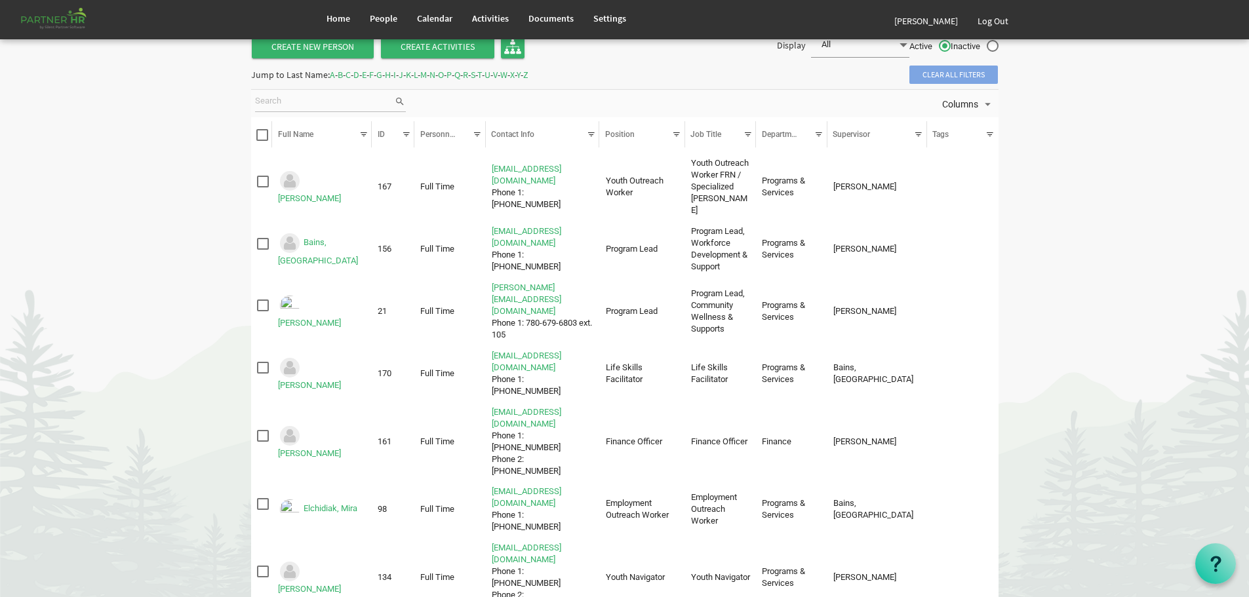
scroll to position [27, 0]
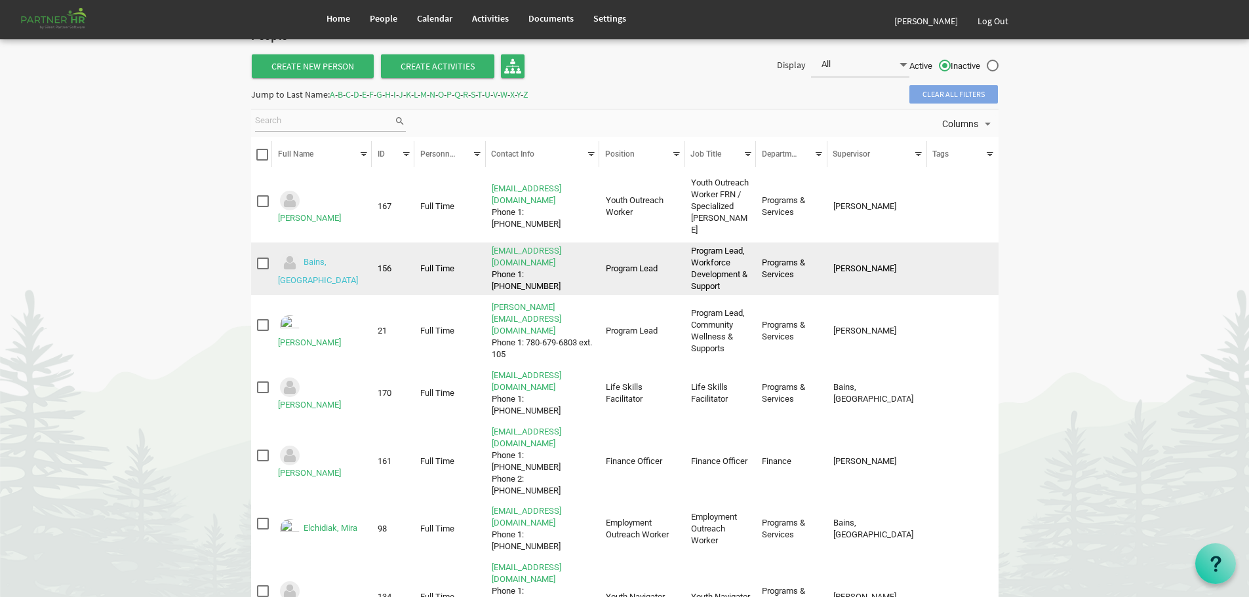
click at [333, 258] on link "Bains, [GEOGRAPHIC_DATA]" at bounding box center [318, 272] width 80 height 28
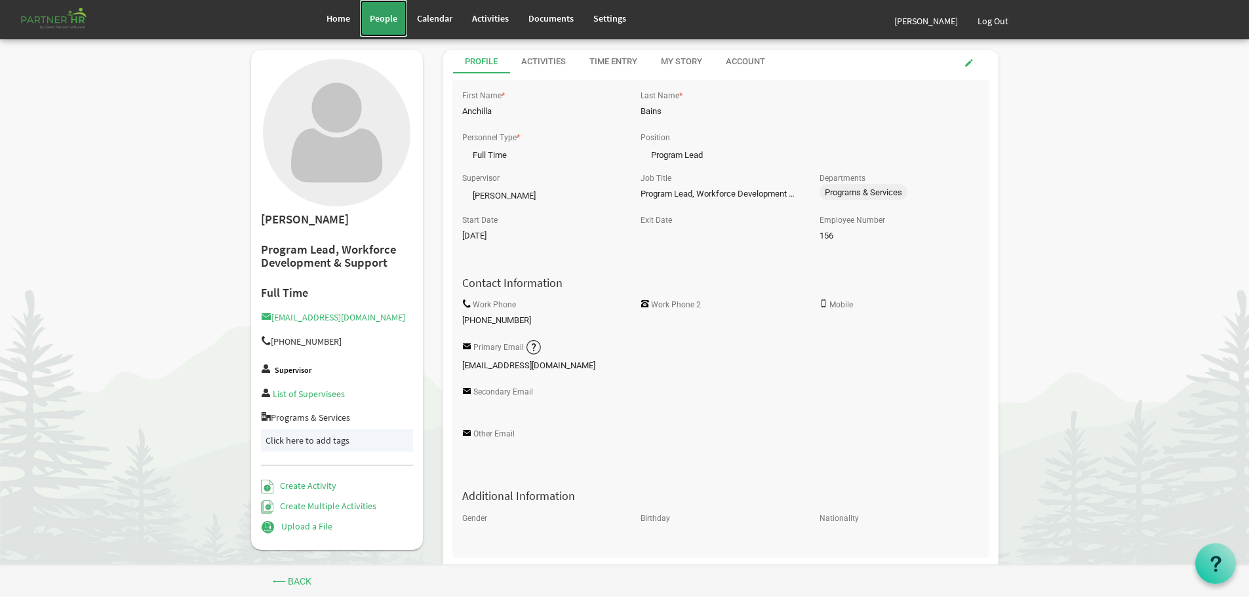
click at [384, 14] on span "People" at bounding box center [384, 18] width 28 height 12
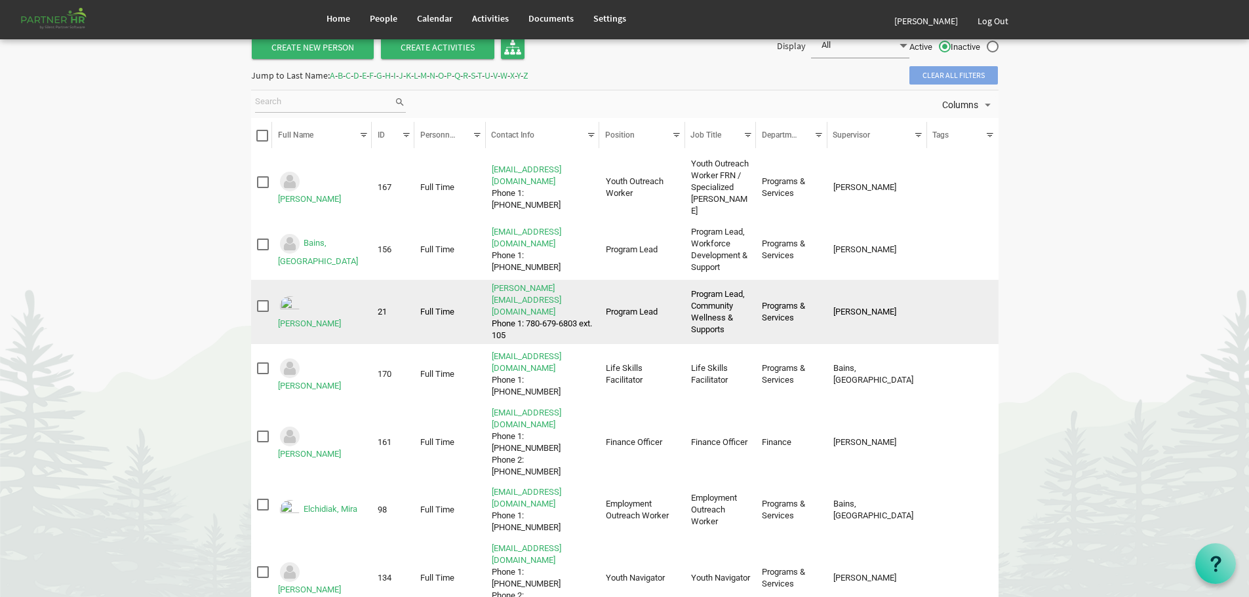
scroll to position [66, 0]
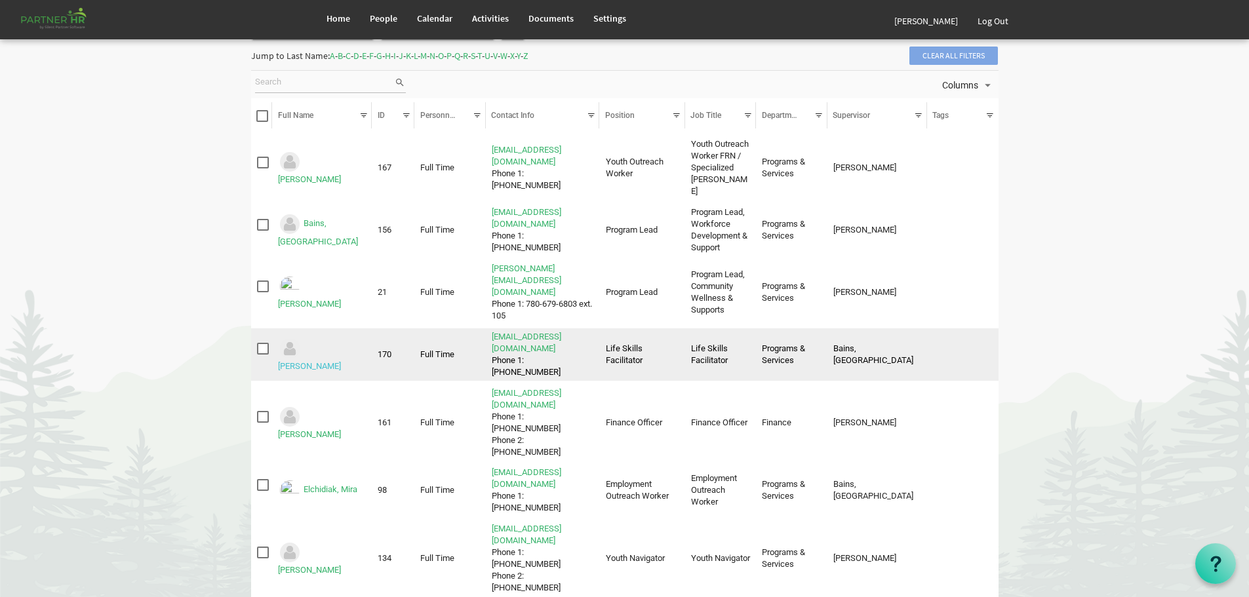
click at [327, 361] on link "[PERSON_NAME]" at bounding box center [309, 366] width 63 height 10
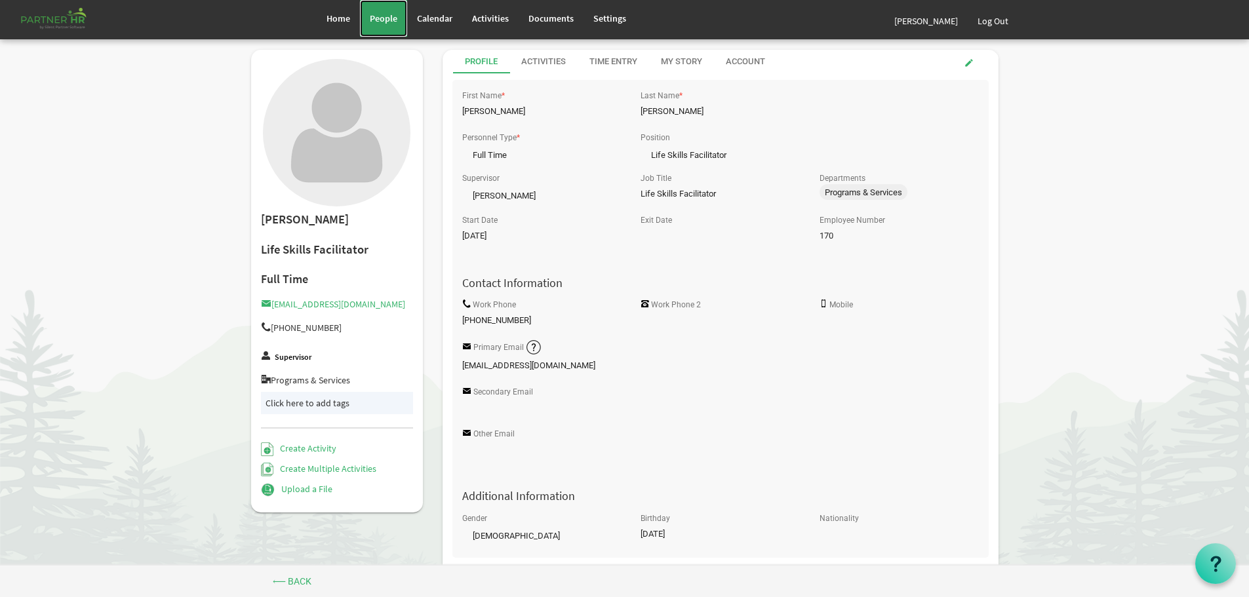
click at [380, 16] on span "People" at bounding box center [384, 18] width 28 height 12
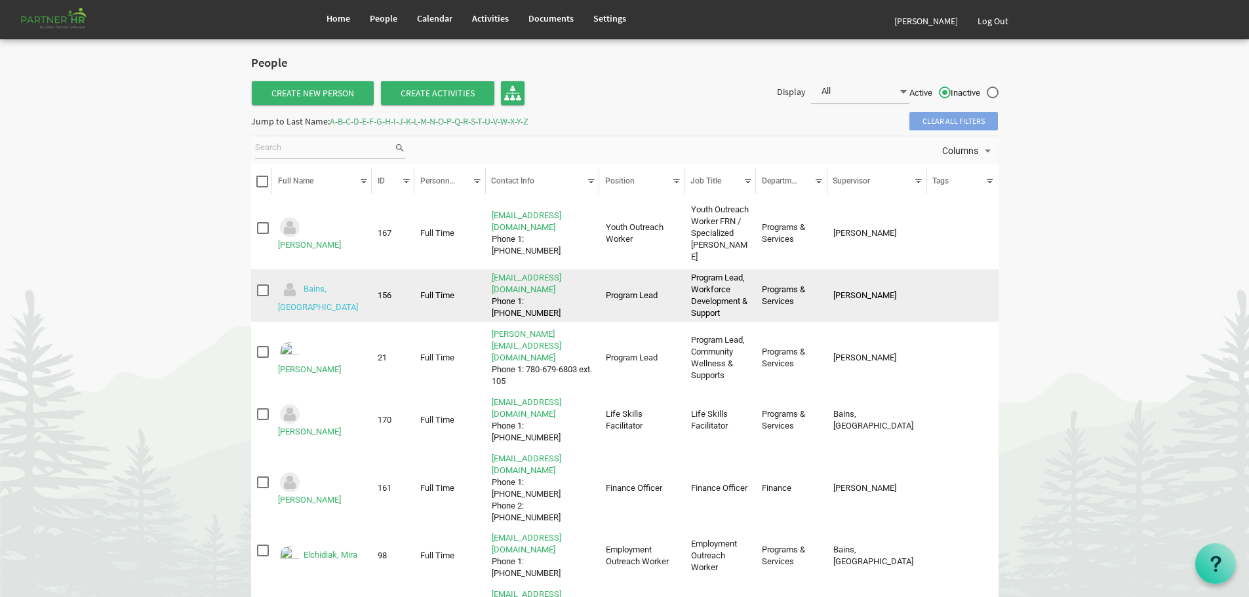
click at [332, 285] on link "Bains, Anchilla" at bounding box center [318, 299] width 80 height 28
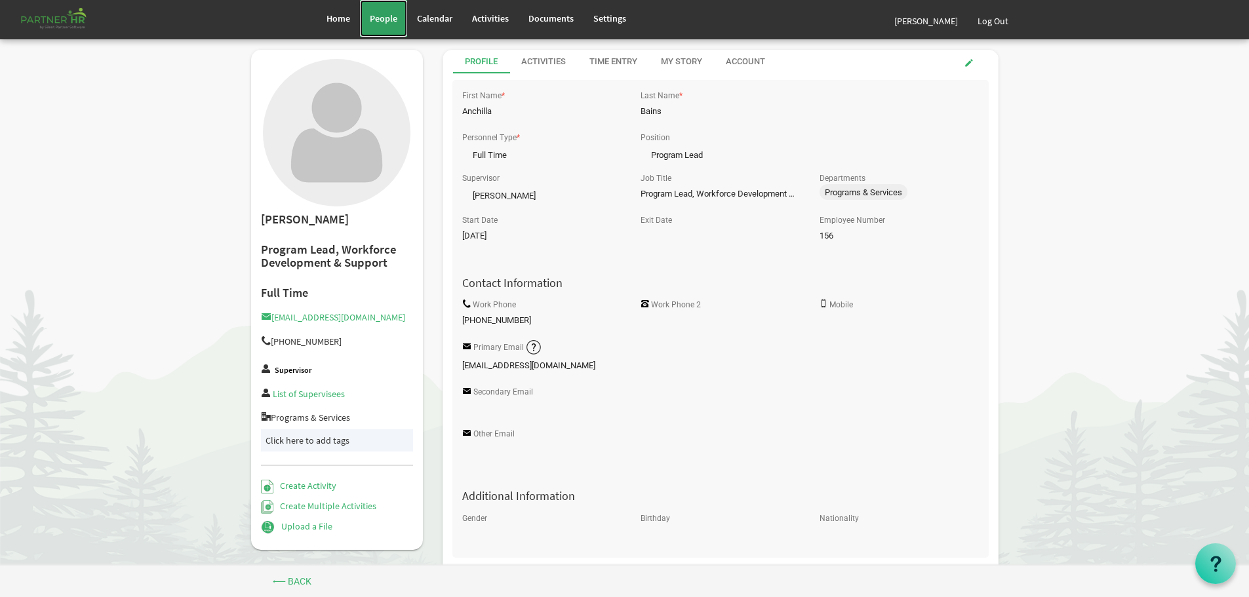
click at [374, 16] on span "People" at bounding box center [384, 18] width 28 height 12
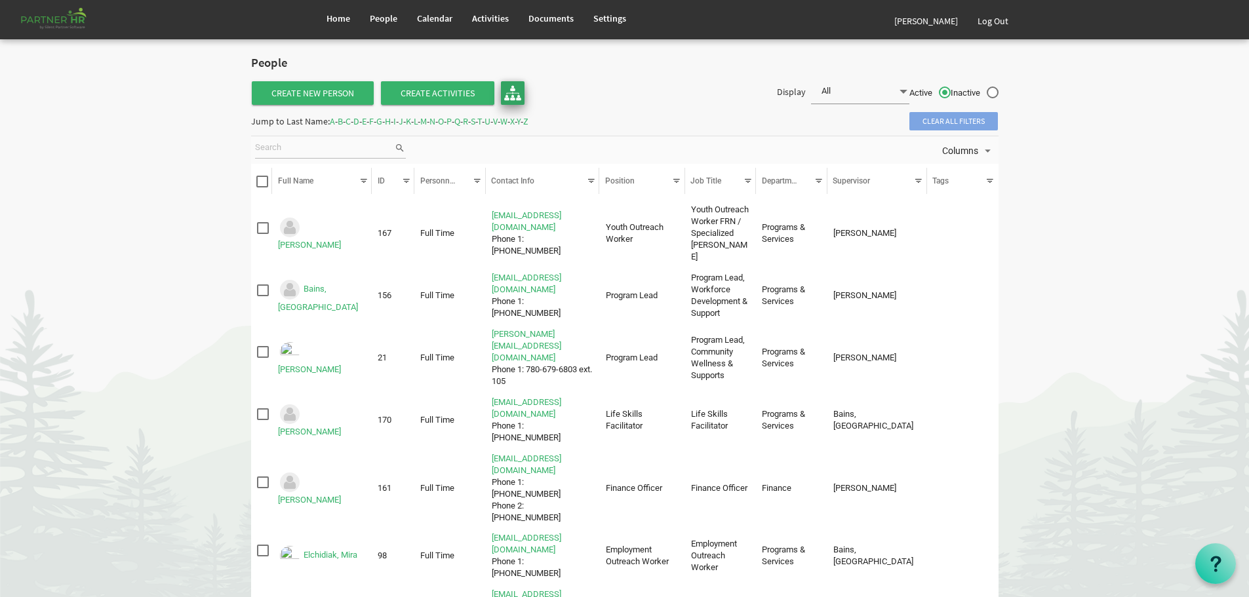
click at [510, 89] on img at bounding box center [512, 93] width 17 height 17
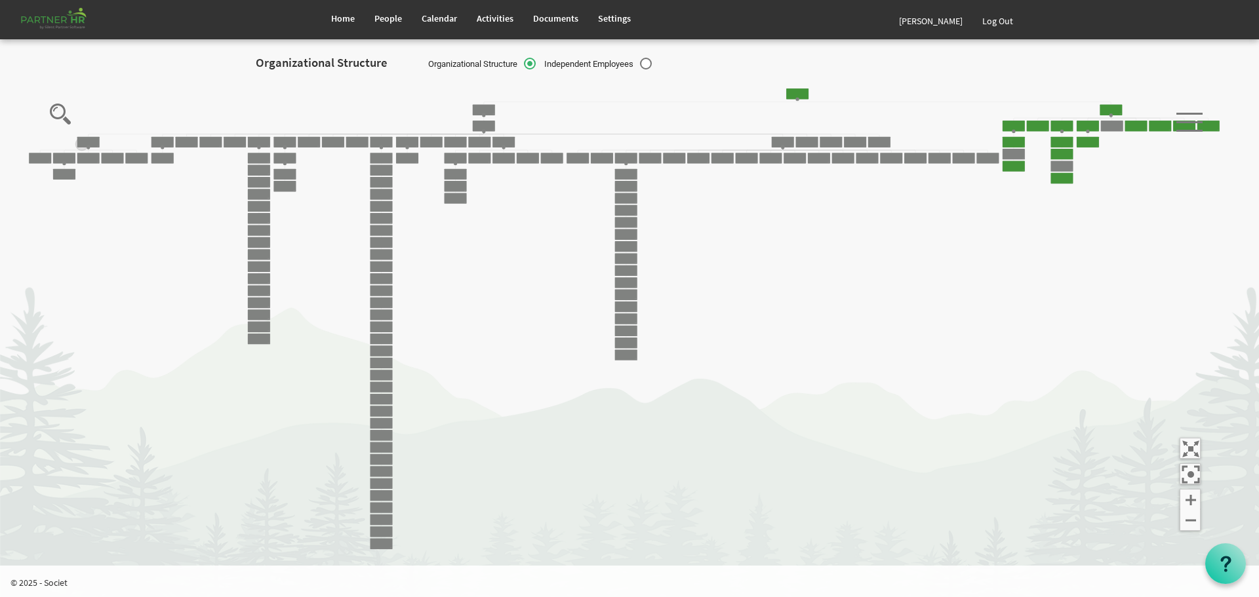
click at [86, 148] on icon "Camrose Open Door Association Camrose Open Door Associat... James Cardiff Jessi…" at bounding box center [624, 319] width 1196 height 478
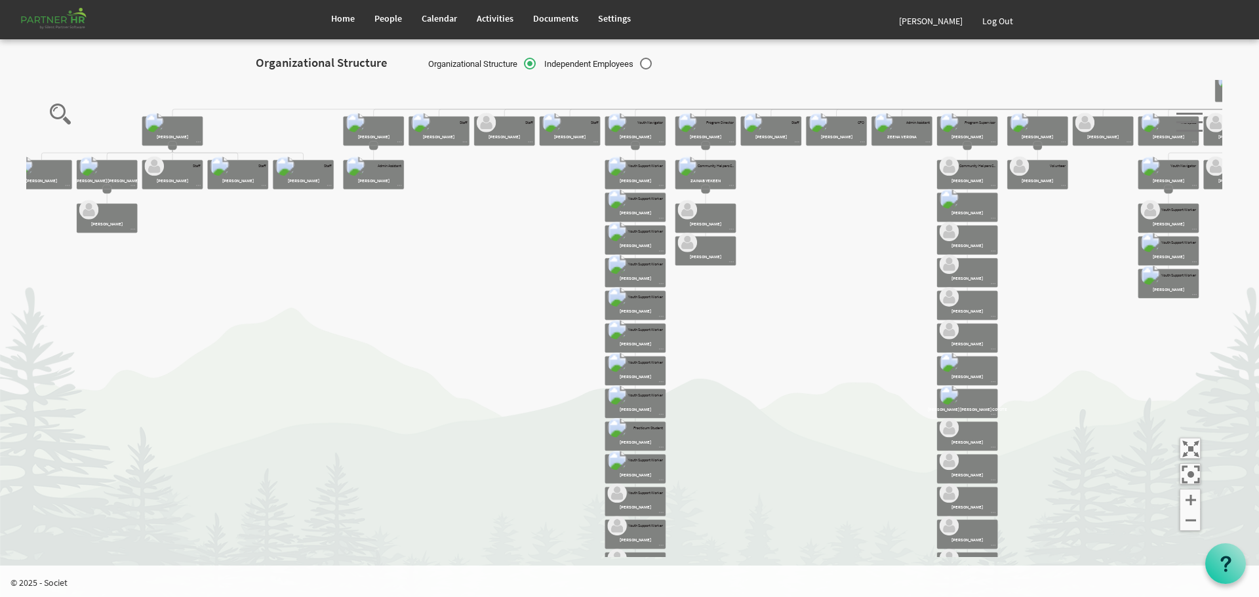
click at [172, 146] on rect at bounding box center [172, 145] width 9 height 9
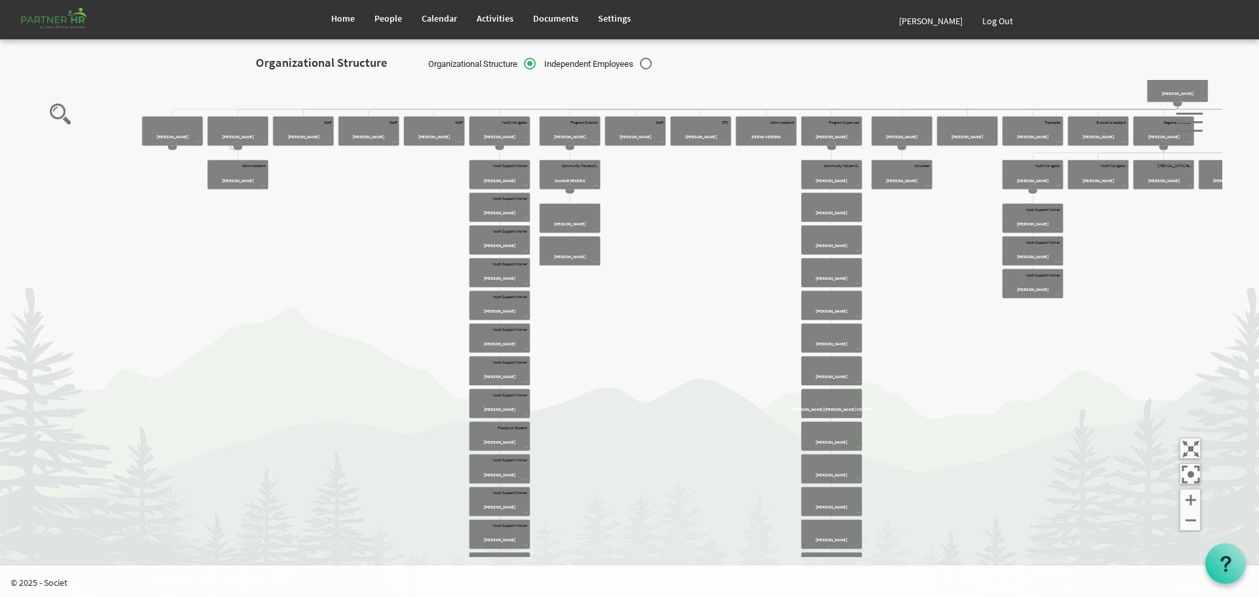
click at [239, 150] on icon "Camrose Open Door Association Camrose Open Door Associat... James Cardiff Jessi…" at bounding box center [624, 319] width 1196 height 478
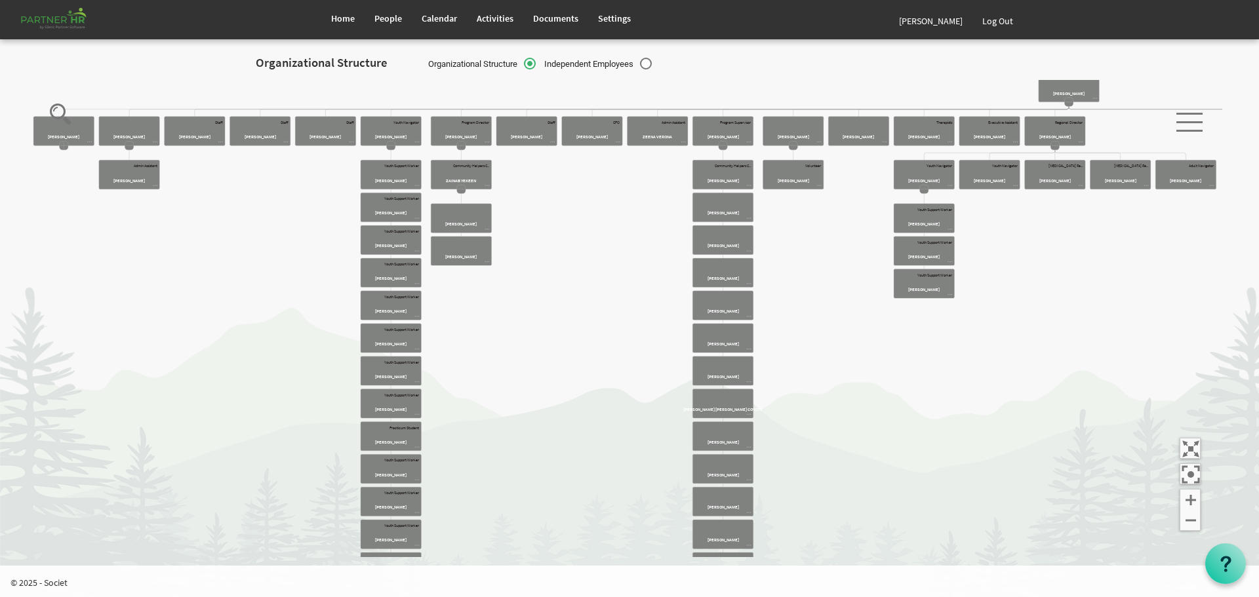
click at [1068, 108] on icon "Camrose Open Door Association Camrose Open Door Associat... James Cardiff Jessi…" at bounding box center [624, 319] width 1196 height 478
click at [462, 151] on icon "Camrose Open Door Association Camrose Open Door Associat... James Cardiff Jessi…" at bounding box center [624, 319] width 1196 height 478
click at [391, 151] on icon "Camrose Open Door Association Camrose Open Door Associat... James Cardiff Jessi…" at bounding box center [624, 319] width 1196 height 478
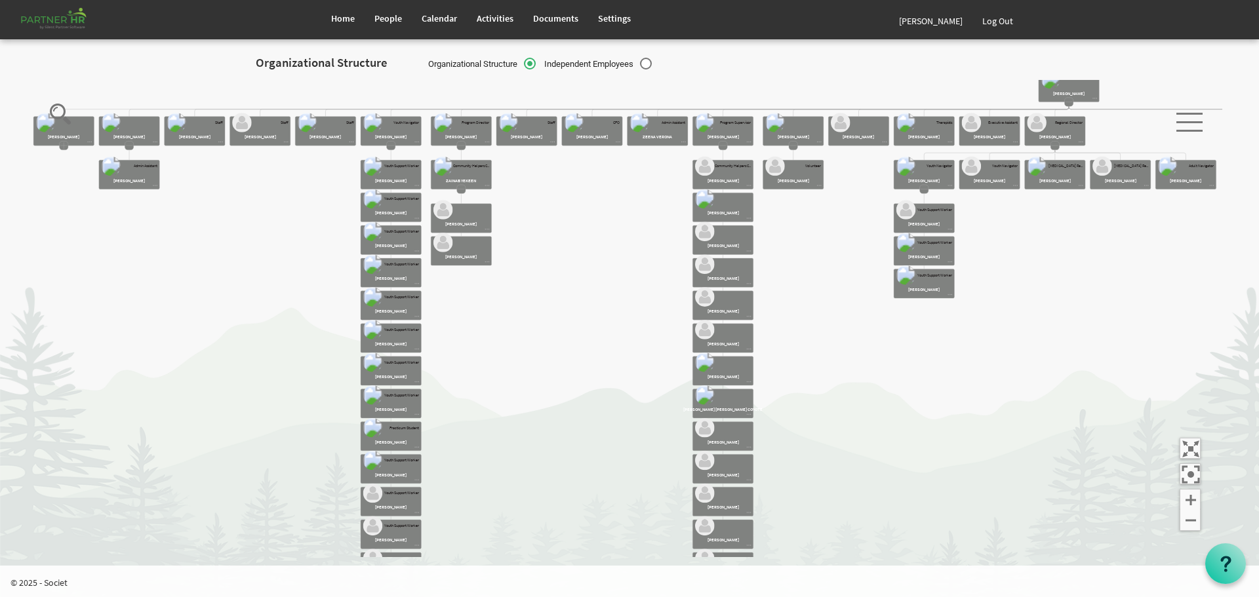
click at [463, 194] on icon "Camrose Open Door Association Camrose Open Door Associat... James Cardiff Jessi…" at bounding box center [624, 319] width 1196 height 478
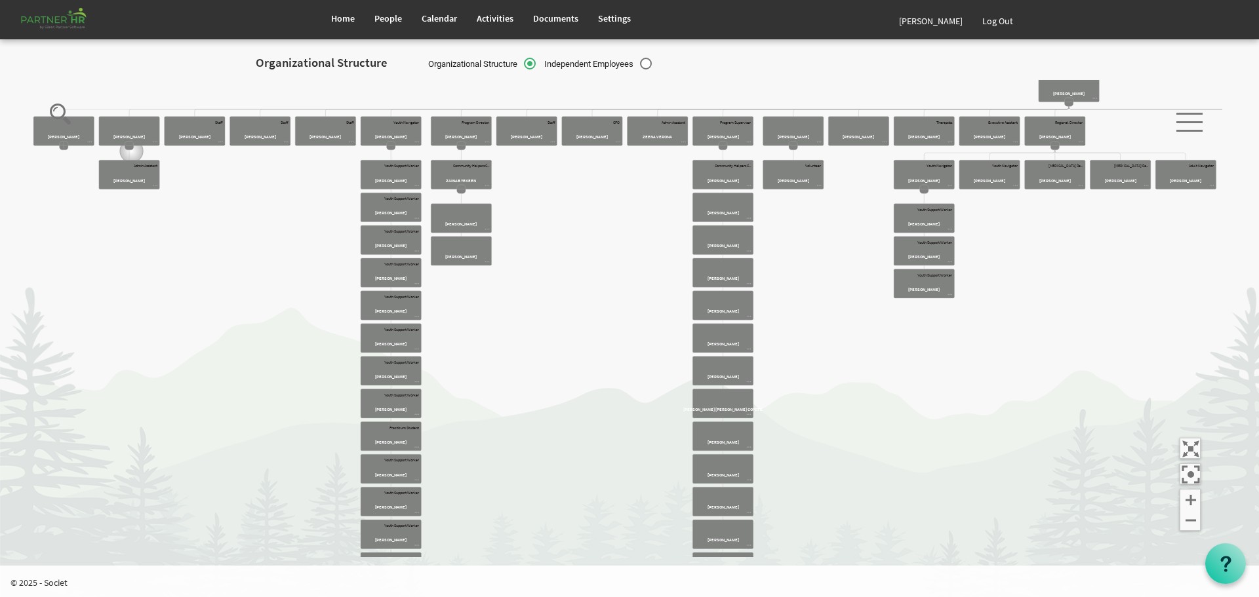
click at [130, 150] on icon "Camrose Open Door Association Camrose Open Door Associat... James Cardiff Jessi…" at bounding box center [624, 319] width 1196 height 478
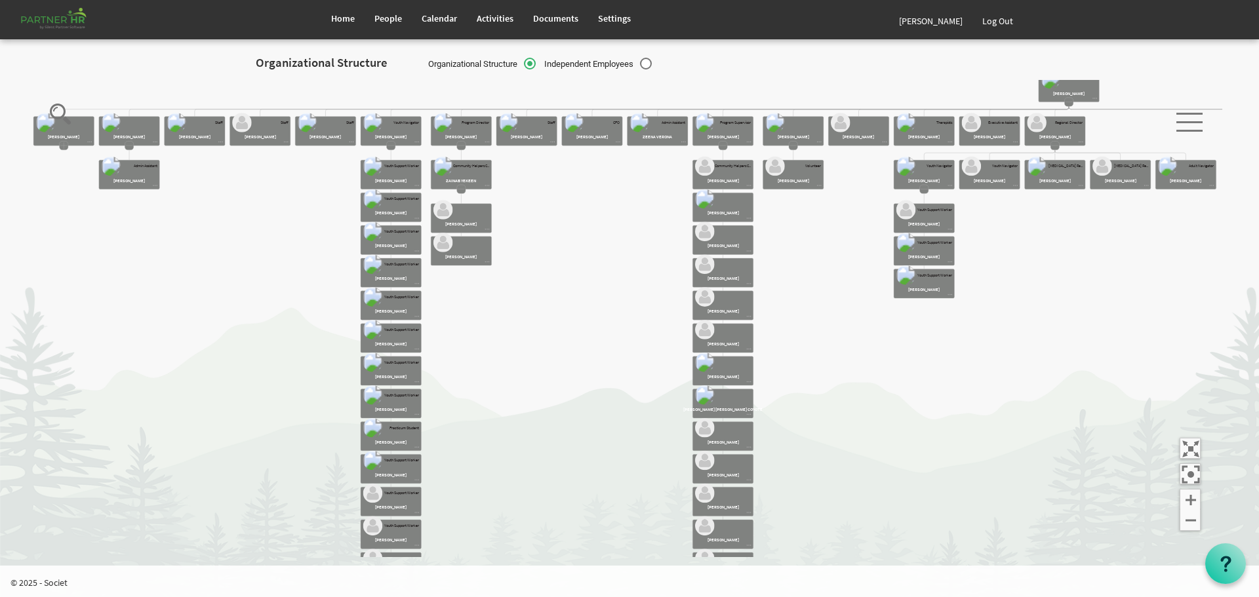
click at [64, 150] on rect at bounding box center [64, 145] width 9 height 9
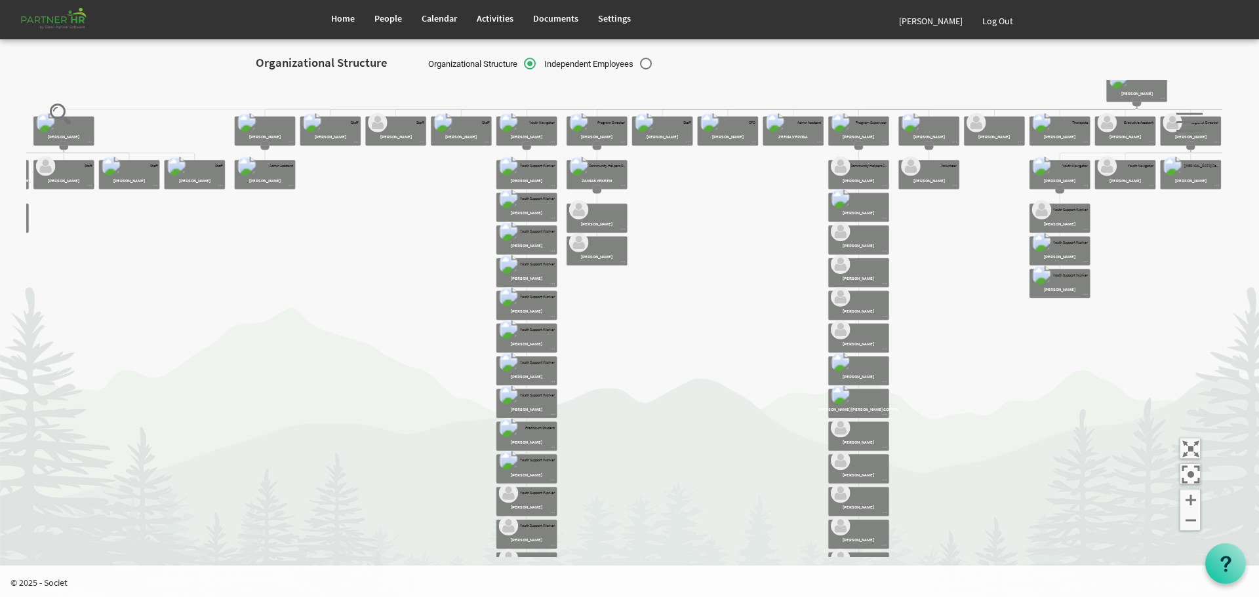
click at [63, 144] on rect at bounding box center [64, 145] width 9 height 9
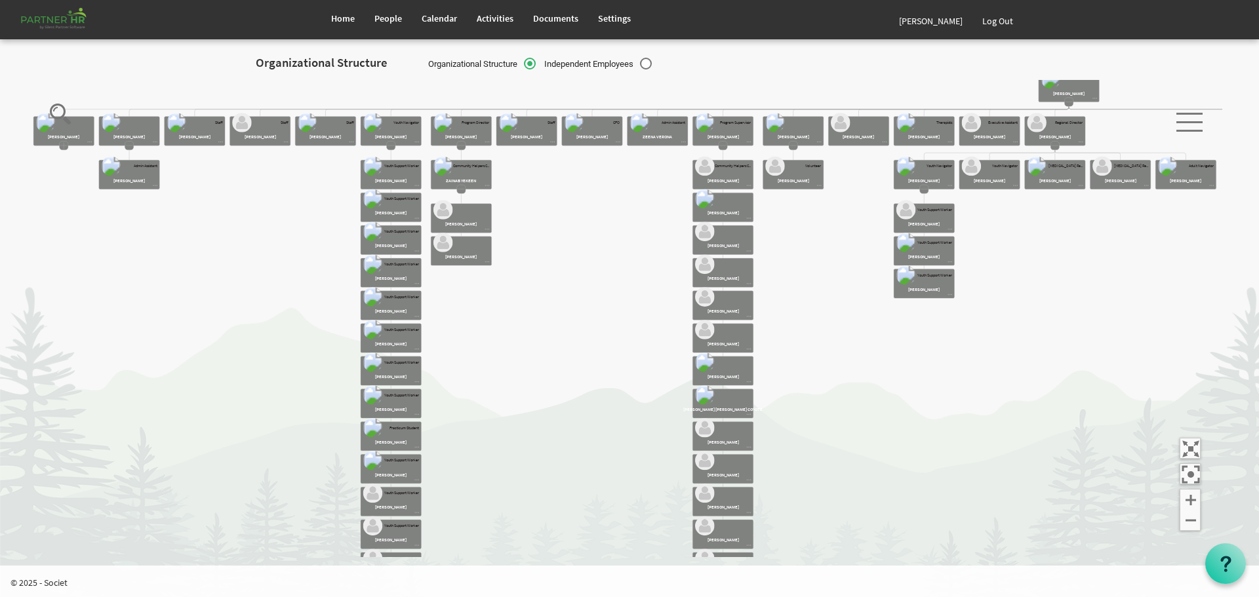
click at [132, 152] on icon "Camrose Open Door Association Camrose Open Door Associat... James Cardiff Jessi…" at bounding box center [624, 319] width 1196 height 478
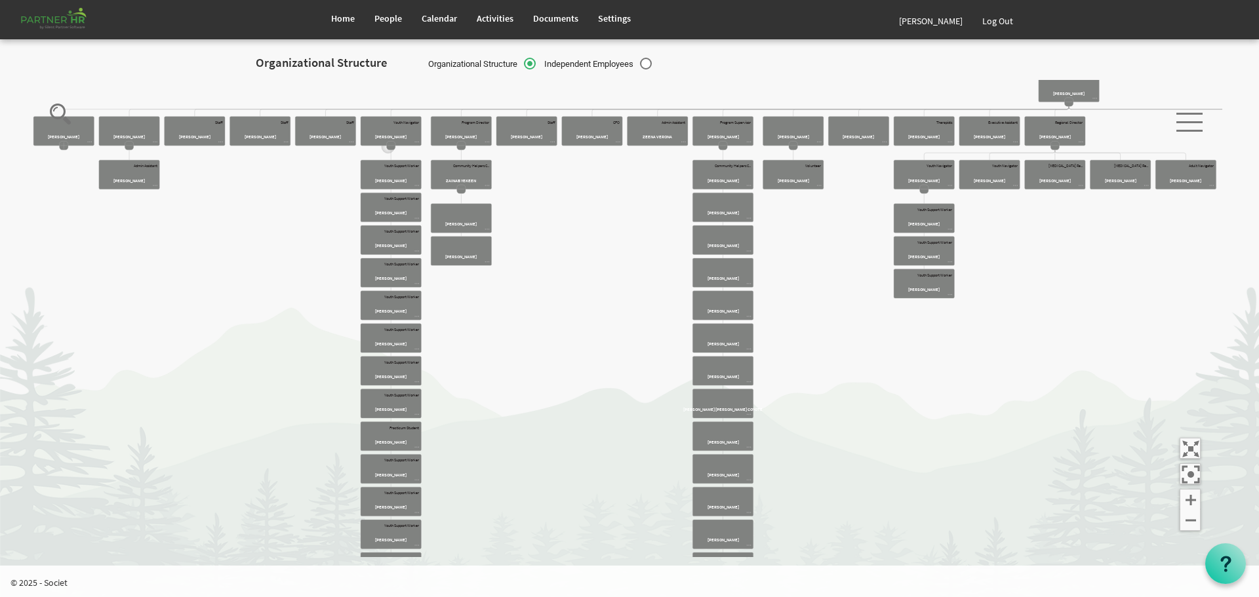
click at [392, 151] on icon "Camrose Open Door Association Camrose Open Door Associat... James Cardiff Jessi…" at bounding box center [624, 319] width 1196 height 478
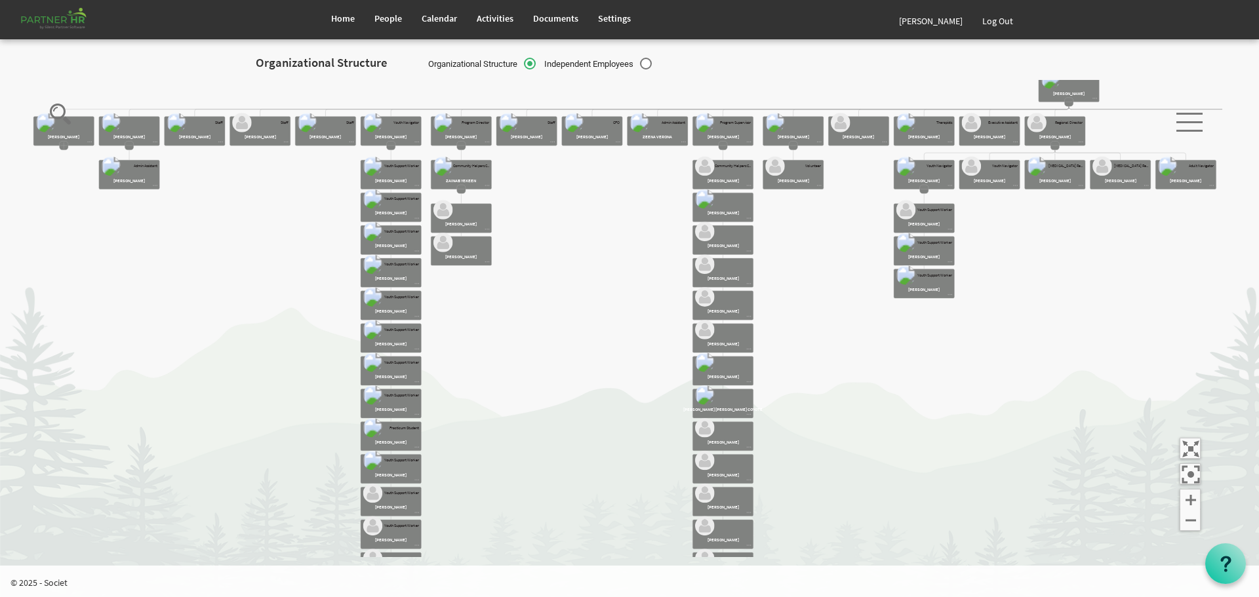
click at [793, 150] on rect at bounding box center [793, 145] width 9 height 9
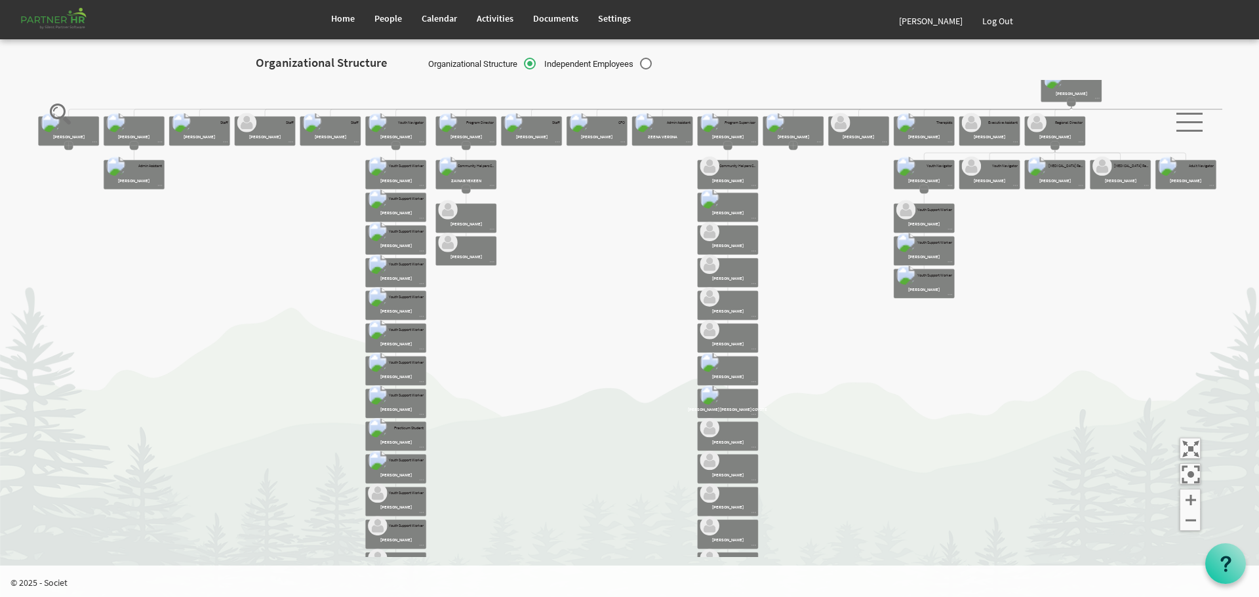
click at [1073, 110] on icon "Camrose Open Door Association Camrose Open Door Associat... James Cardiff Jessi…" at bounding box center [624, 319] width 1196 height 478
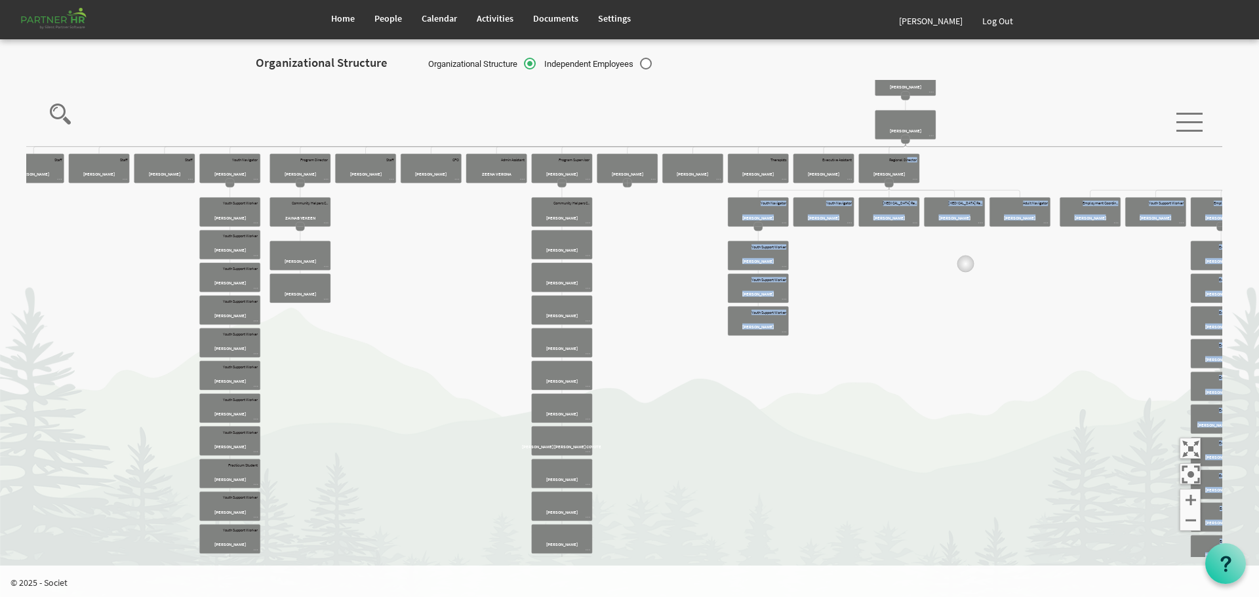
drag, startPoint x: 1134, startPoint y: 229, endPoint x: 930, endPoint y: 278, distance: 209.8
click at [930, 278] on icon "Camrose Open Door Association Camrose Open Door Associat... James Cardiff Jessi…" at bounding box center [624, 319] width 1196 height 478
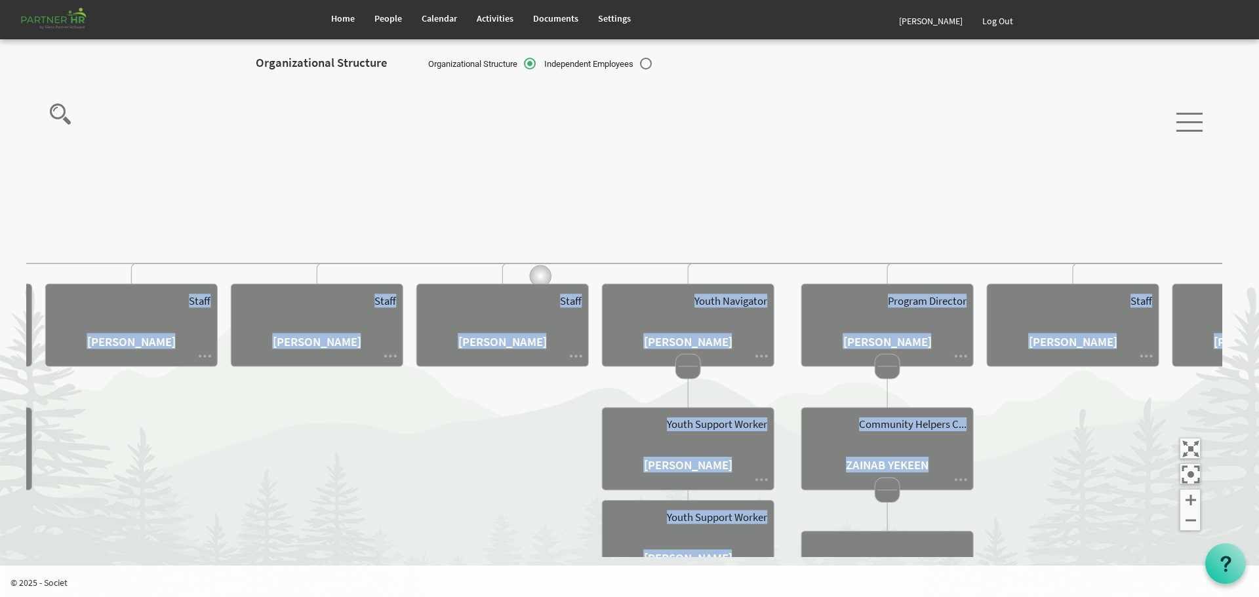
drag, startPoint x: 913, startPoint y: 464, endPoint x: 540, endPoint y: 276, distance: 417.6
click at [540, 276] on icon "Camrose Open Door Association Camrose Open Door Associat... James Cardiff Jessi…" at bounding box center [624, 319] width 1196 height 478
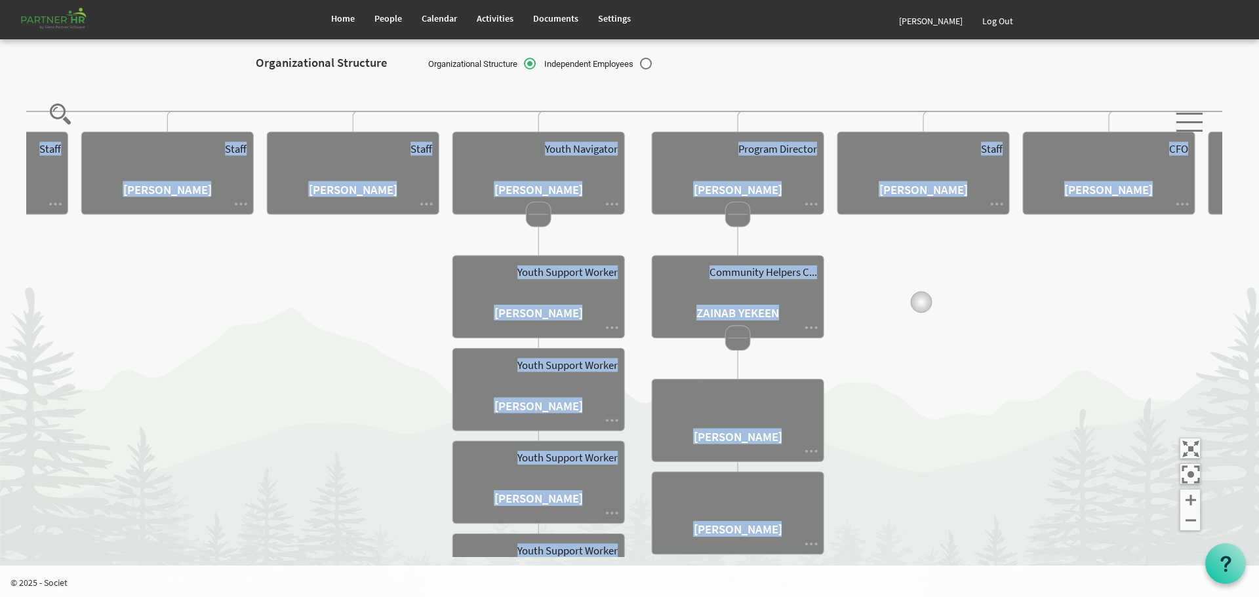
drag, startPoint x: 1070, startPoint y: 454, endPoint x: 921, endPoint y: 302, distance: 212.8
click at [921, 302] on icon "Camrose Open Door Association Camrose Open Door Associat... James Cardiff Jessi…" at bounding box center [624, 319] width 1196 height 478
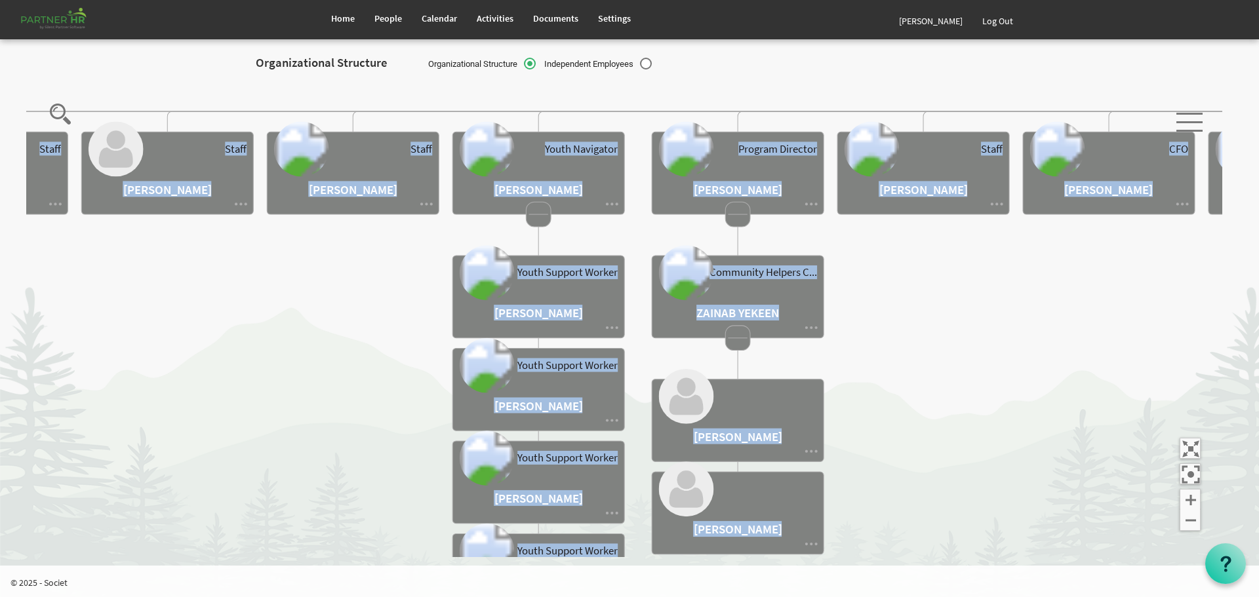
click at [537, 209] on rect at bounding box center [538, 214] width 25 height 25
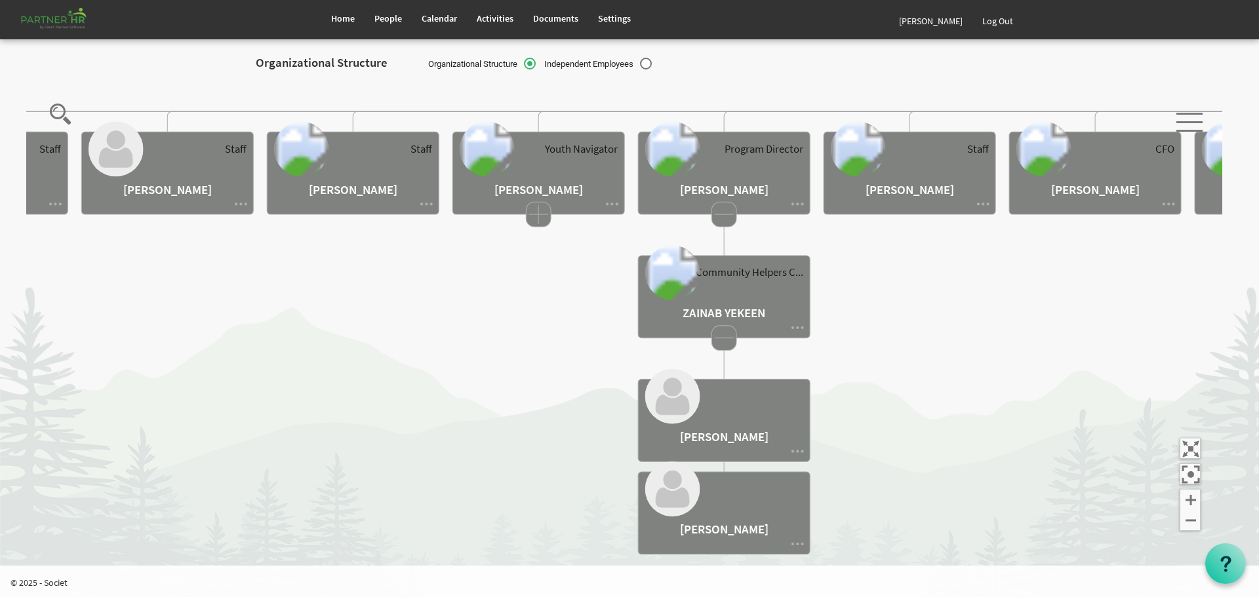
click at [725, 213] on rect at bounding box center [723, 214] width 25 height 25
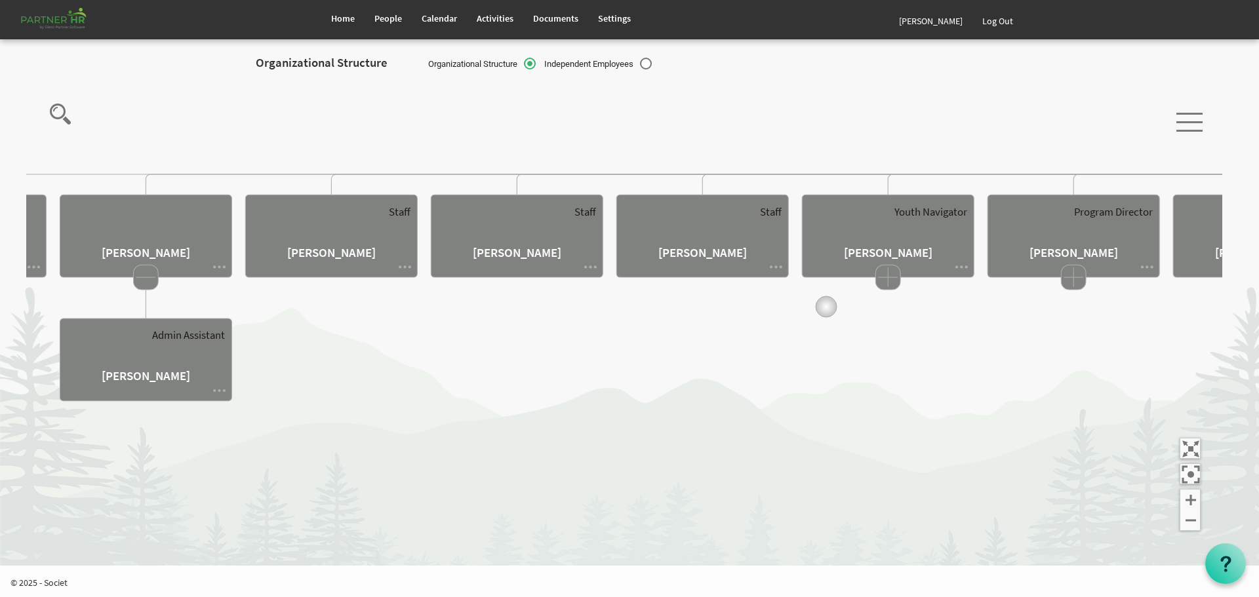
drag, startPoint x: 477, startPoint y: 244, endPoint x: 829, endPoint y: 307, distance: 357.7
click at [829, 307] on icon "Camrose Open Door Association Camrose Open Door Associat... James Cardiff Jessi…" at bounding box center [624, 319] width 1196 height 478
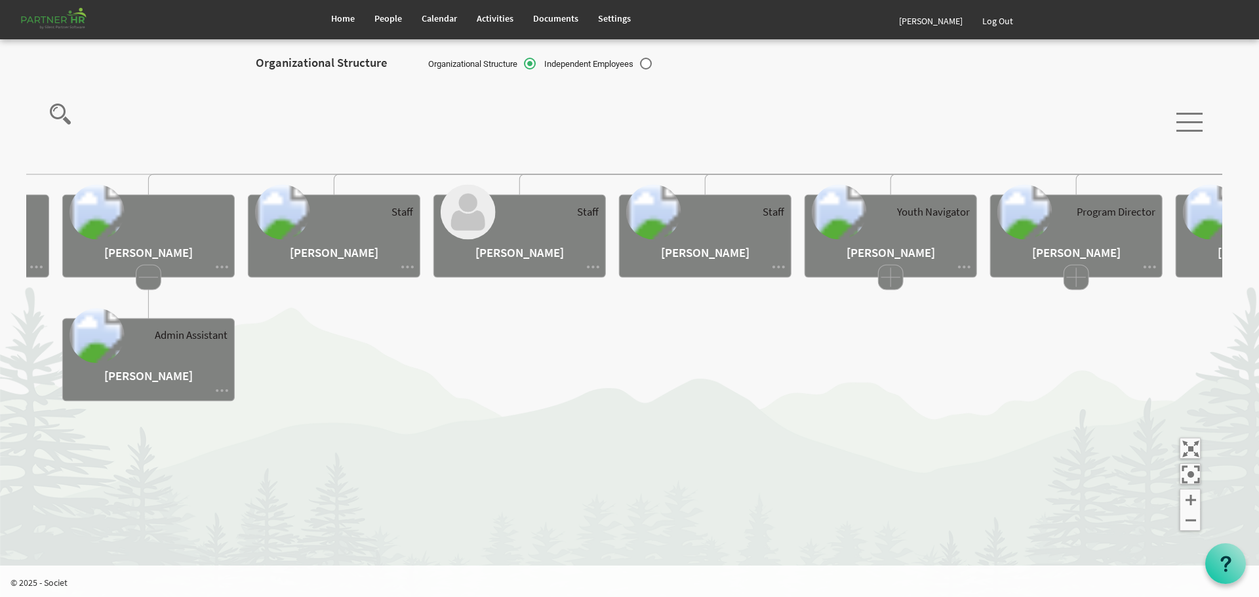
click at [146, 275] on rect at bounding box center [148, 277] width 25 height 25
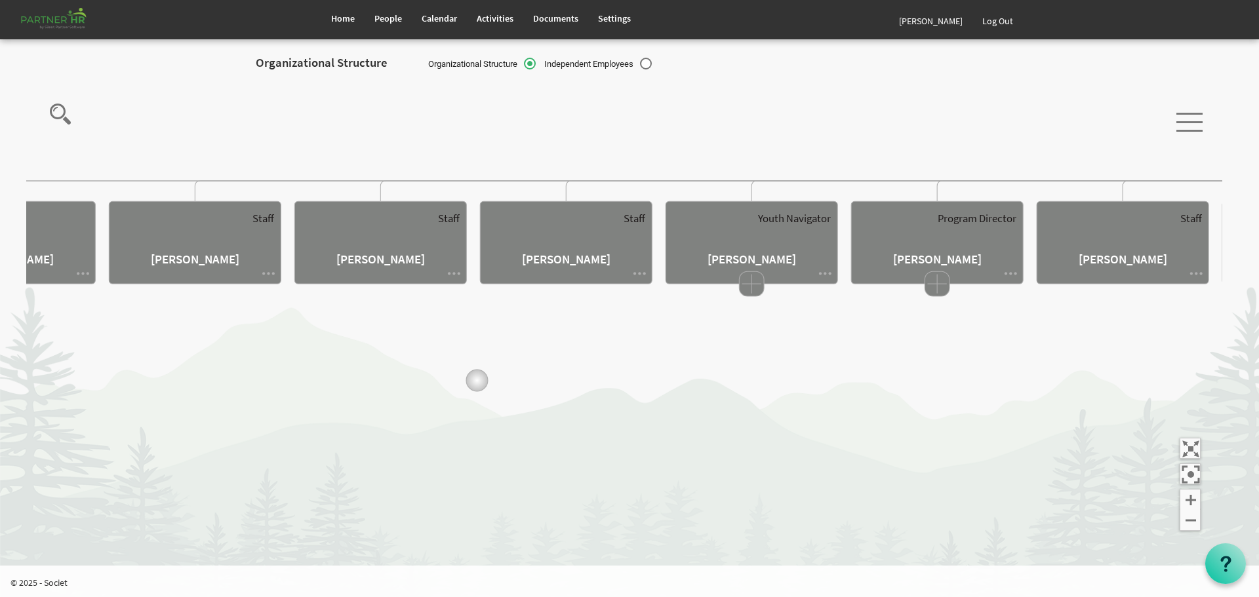
drag, startPoint x: 616, startPoint y: 374, endPoint x: 298, endPoint y: 379, distance: 317.4
click at [329, 381] on icon "Camrose Open Door Association Camrose Open Door Associat... James Cardiff Jessi…" at bounding box center [624, 319] width 1196 height 478
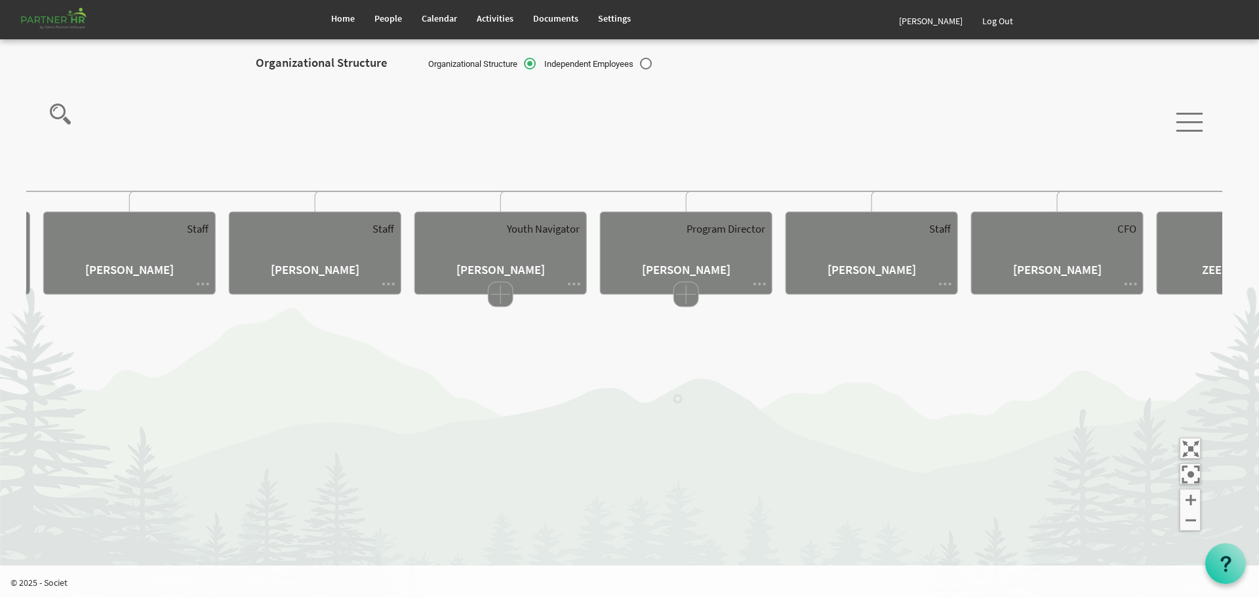
drag, startPoint x: 706, startPoint y: 403, endPoint x: 385, endPoint y: 404, distance: 321.3
click at [402, 405] on icon "Camrose Open Door Association Camrose Open Door Associat... James Cardiff Jessi…" at bounding box center [624, 319] width 1196 height 478
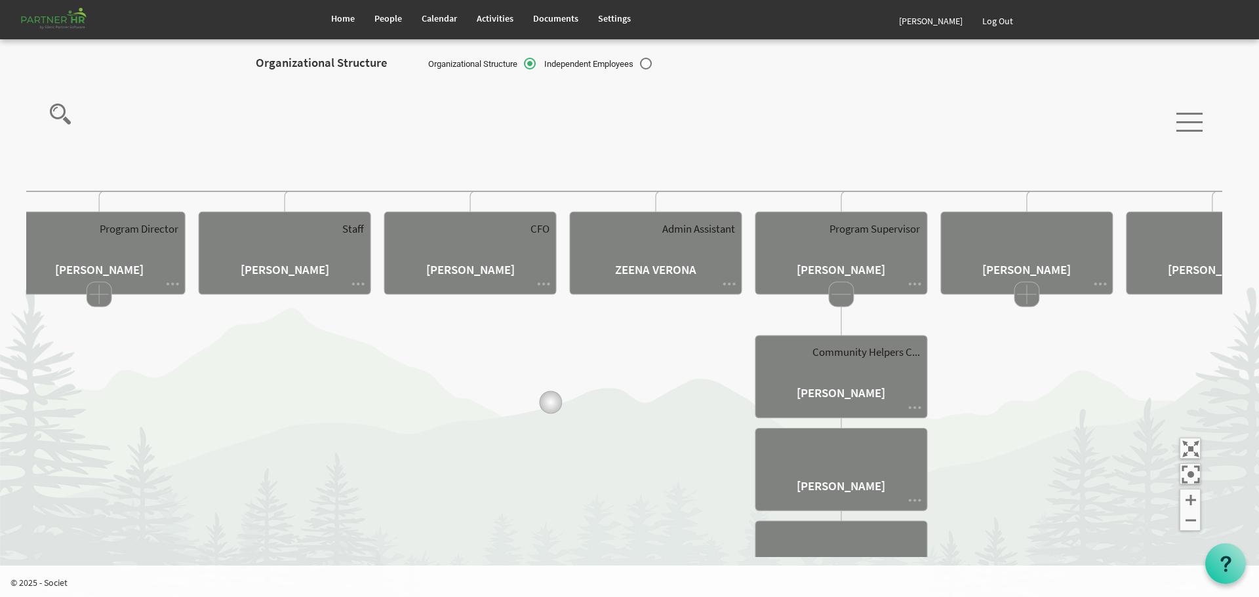
drag, startPoint x: 807, startPoint y: 403, endPoint x: 549, endPoint y: 402, distance: 258.4
click at [549, 402] on icon "Camrose Open Door Association Camrose Open Door Associat... James Cardiff Jessi…" at bounding box center [624, 319] width 1196 height 478
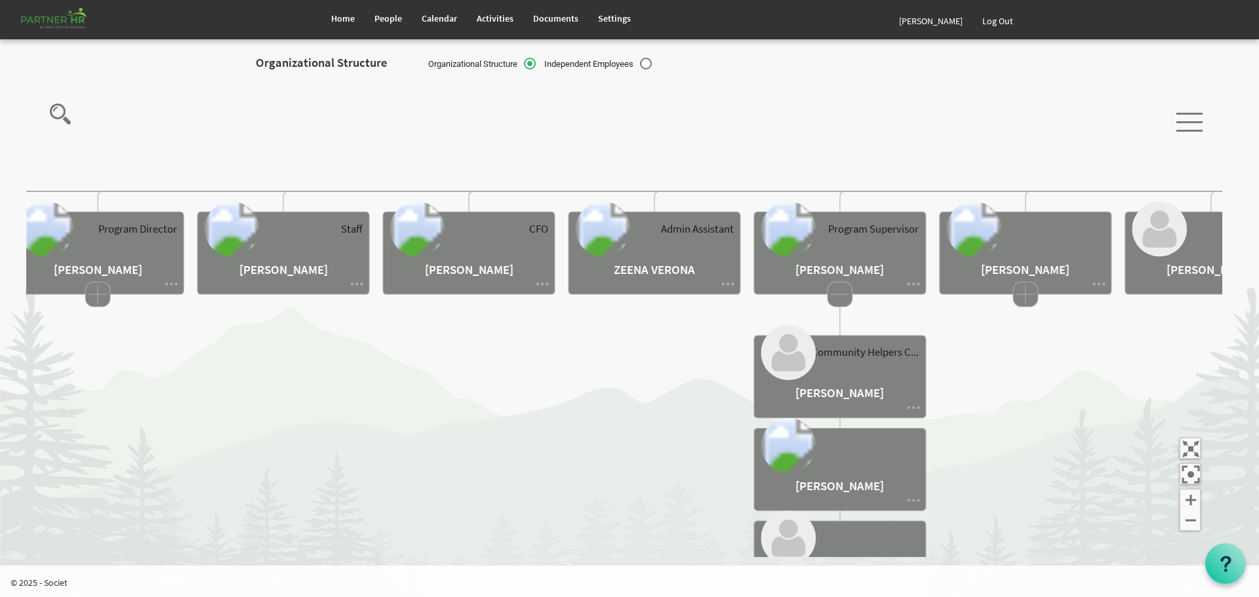
click at [837, 290] on rect at bounding box center [840, 294] width 25 height 25
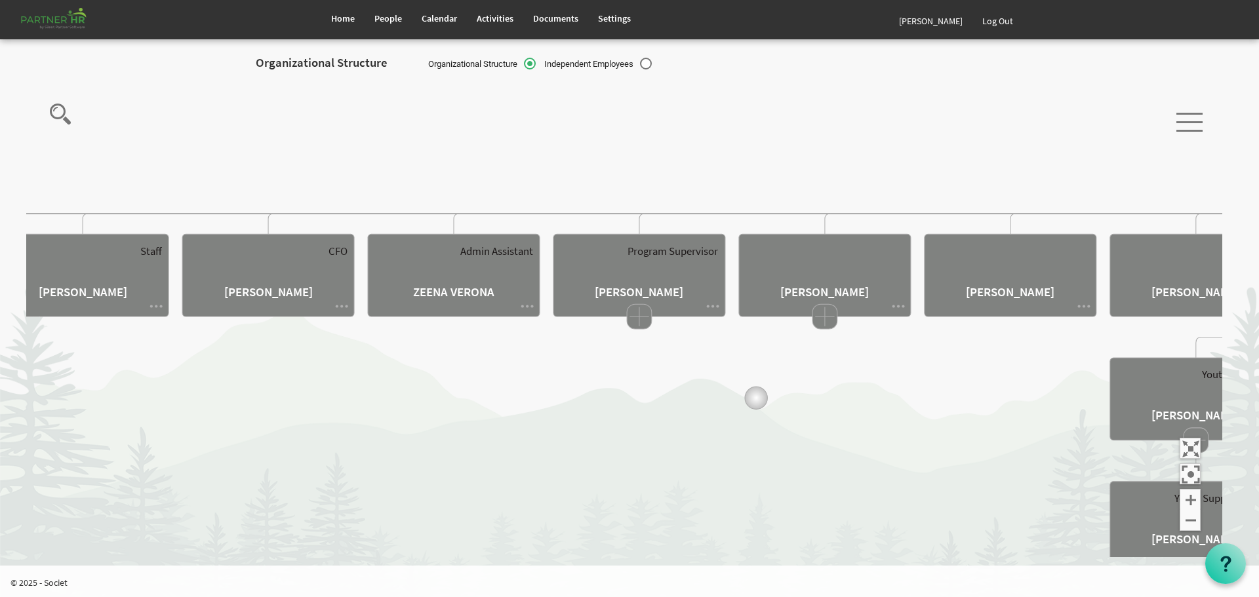
drag, startPoint x: 956, startPoint y: 375, endPoint x: 593, endPoint y: 394, distance: 363.1
click at [599, 394] on icon "Camrose Open Door Association Camrose Open Door Associat... James Cardiff Jessi…" at bounding box center [624, 319] width 1196 height 478
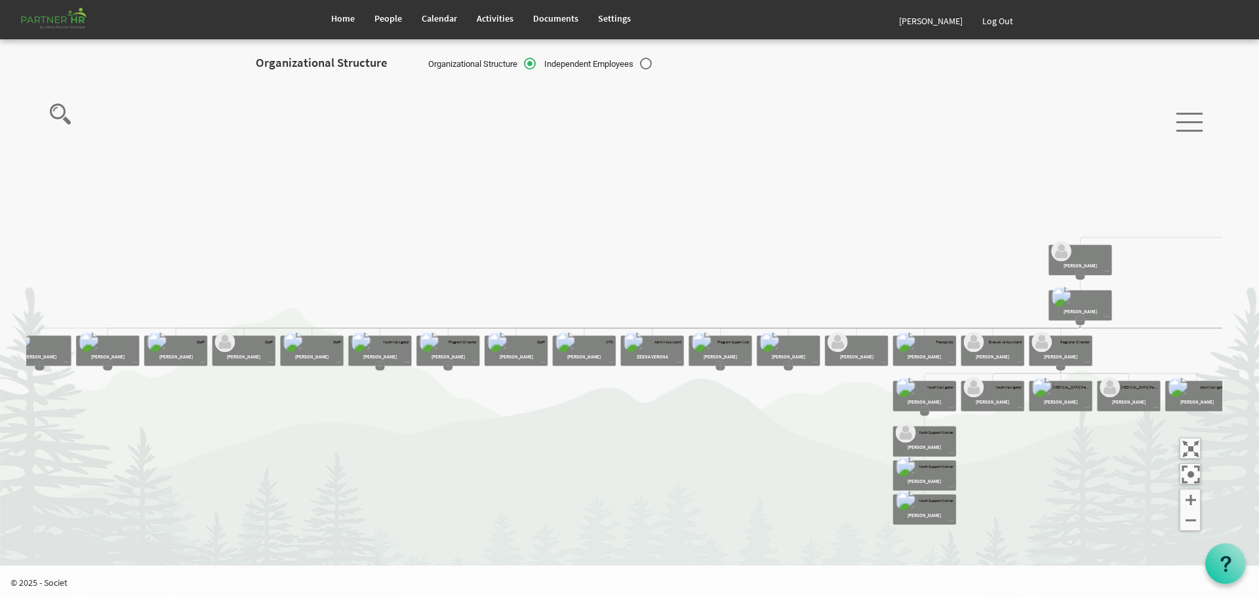
click at [925, 415] on rect at bounding box center [924, 411] width 9 height 9
click at [1062, 370] on rect at bounding box center [1060, 365] width 9 height 9
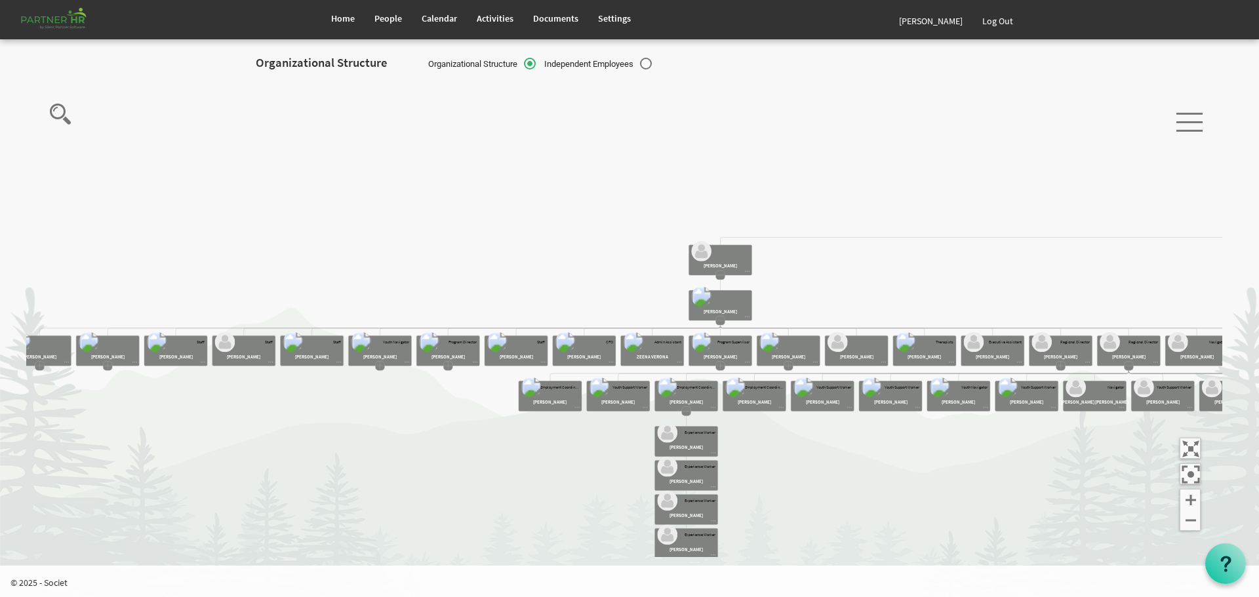
click at [719, 273] on rect at bounding box center [720, 274] width 9 height 9
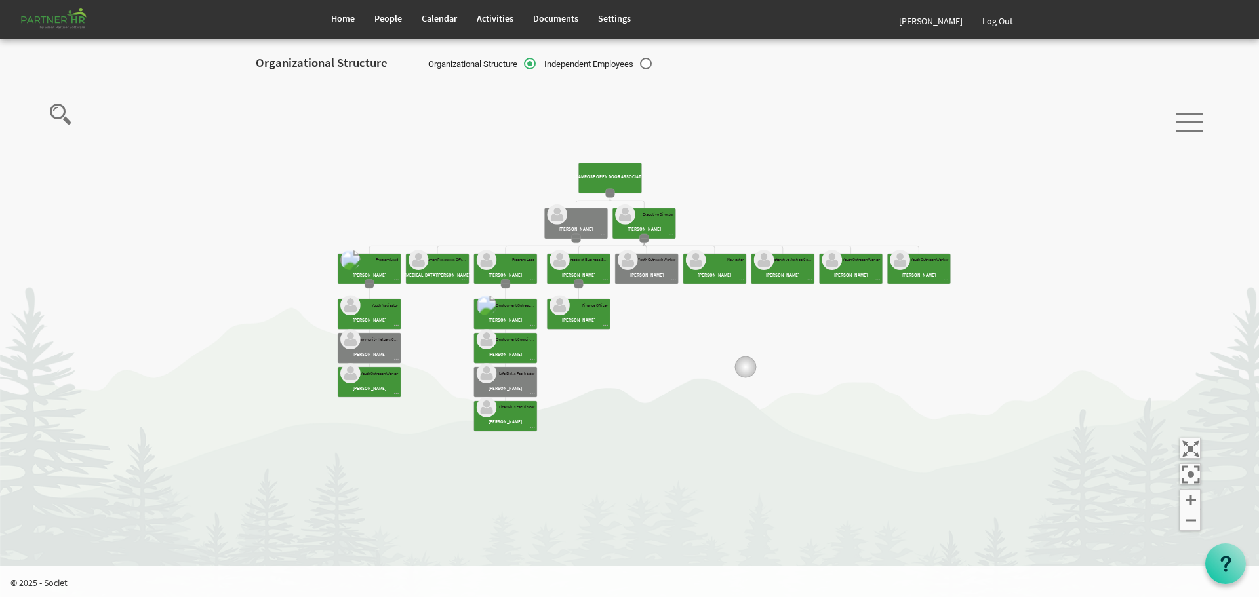
drag, startPoint x: 890, startPoint y: 404, endPoint x: 721, endPoint y: 348, distance: 177.5
click at [721, 348] on icon "Camrose Open Door Association Camrose Open Door Associat... James Cardiff Mylen…" at bounding box center [624, 319] width 1196 height 478
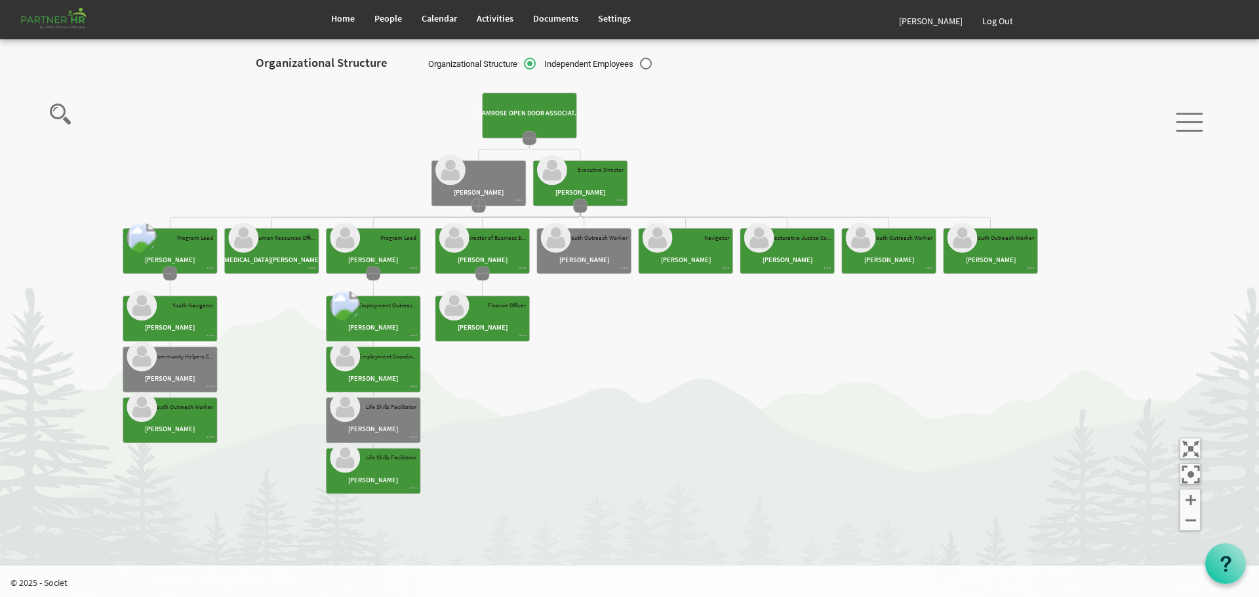
drag, startPoint x: 672, startPoint y: 304, endPoint x: 689, endPoint y: 374, distance: 72.2
click at [388, 16] on span "People" at bounding box center [388, 18] width 28 height 12
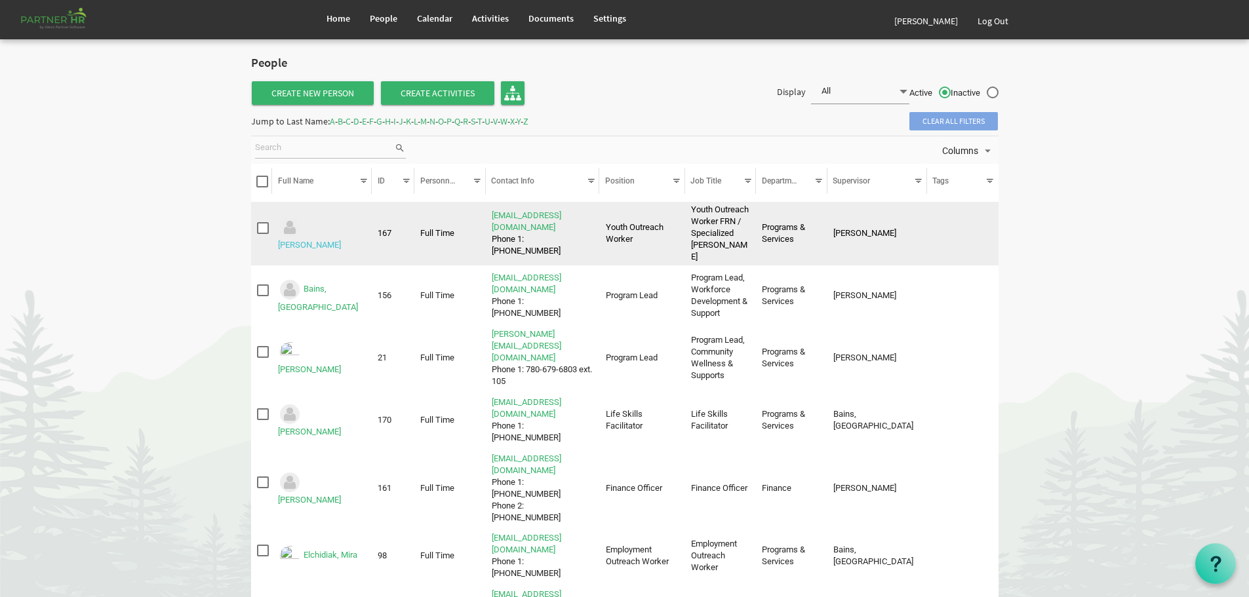
click at [329, 240] on link "[PERSON_NAME]" at bounding box center [309, 245] width 63 height 10
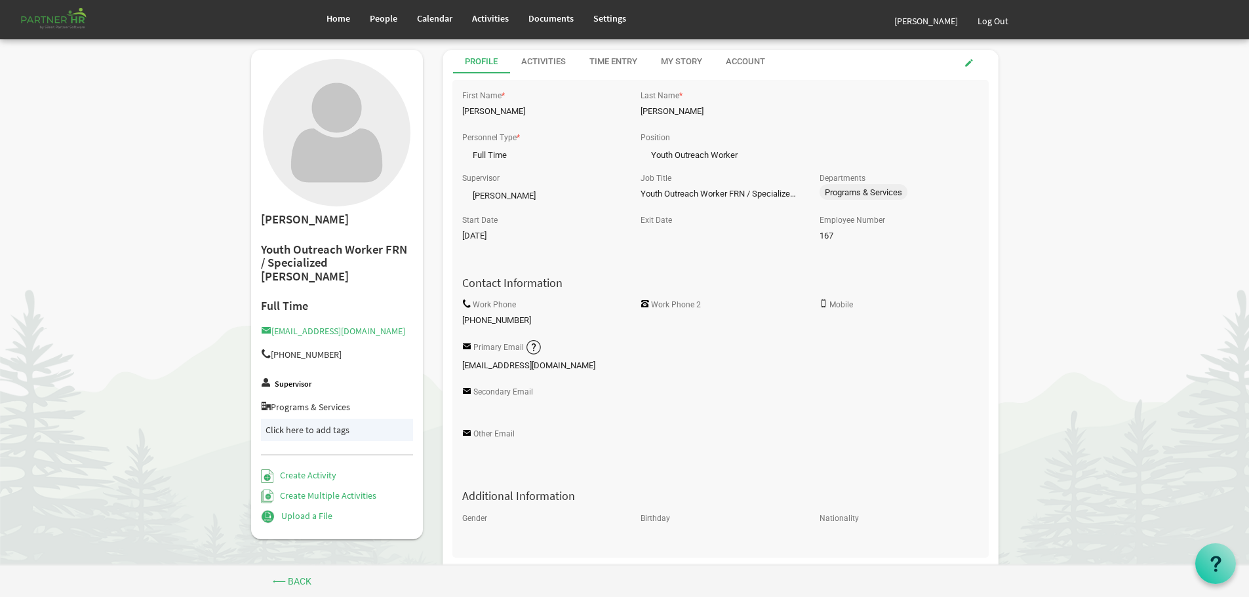
click at [292, 380] on label "Supervisor" at bounding box center [293, 384] width 37 height 9
click at [601, 16] on span "Settings" at bounding box center [609, 18] width 33 height 12
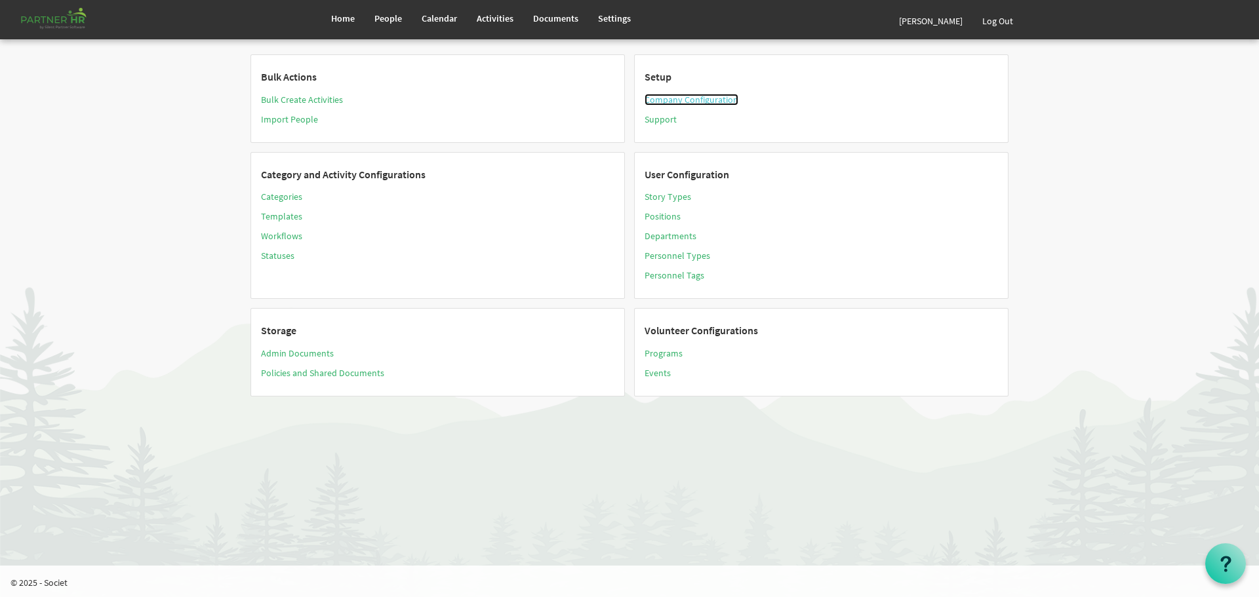
click at [683, 97] on link "Company Configuration" at bounding box center [692, 100] width 94 height 12
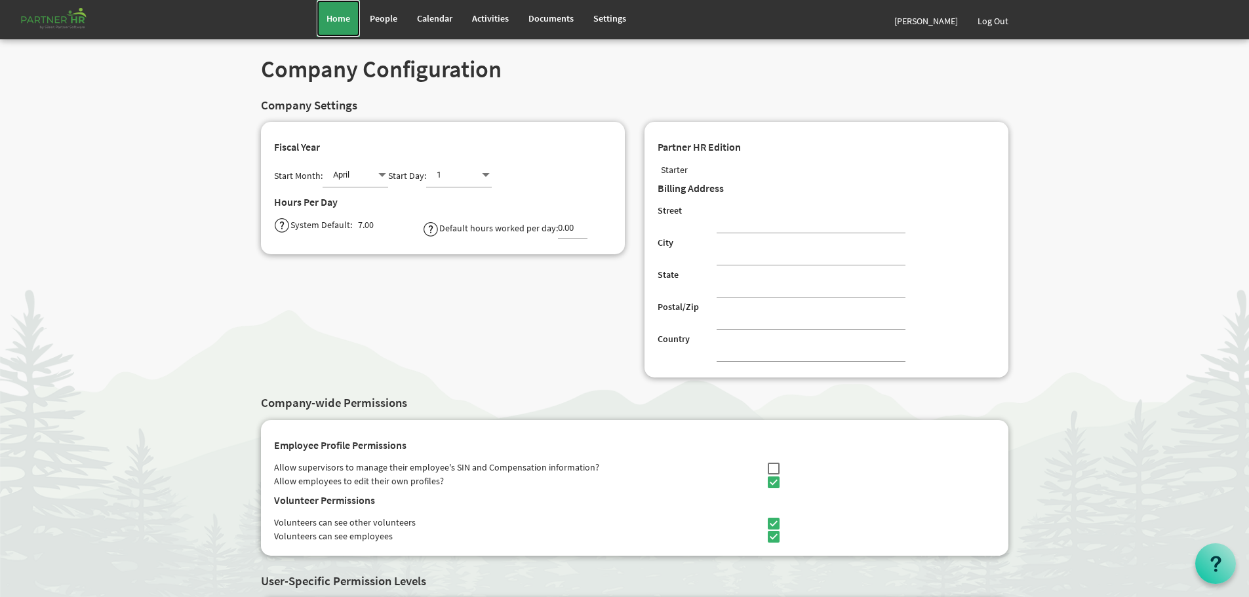
click at [339, 14] on span "Home" at bounding box center [339, 18] width 24 height 12
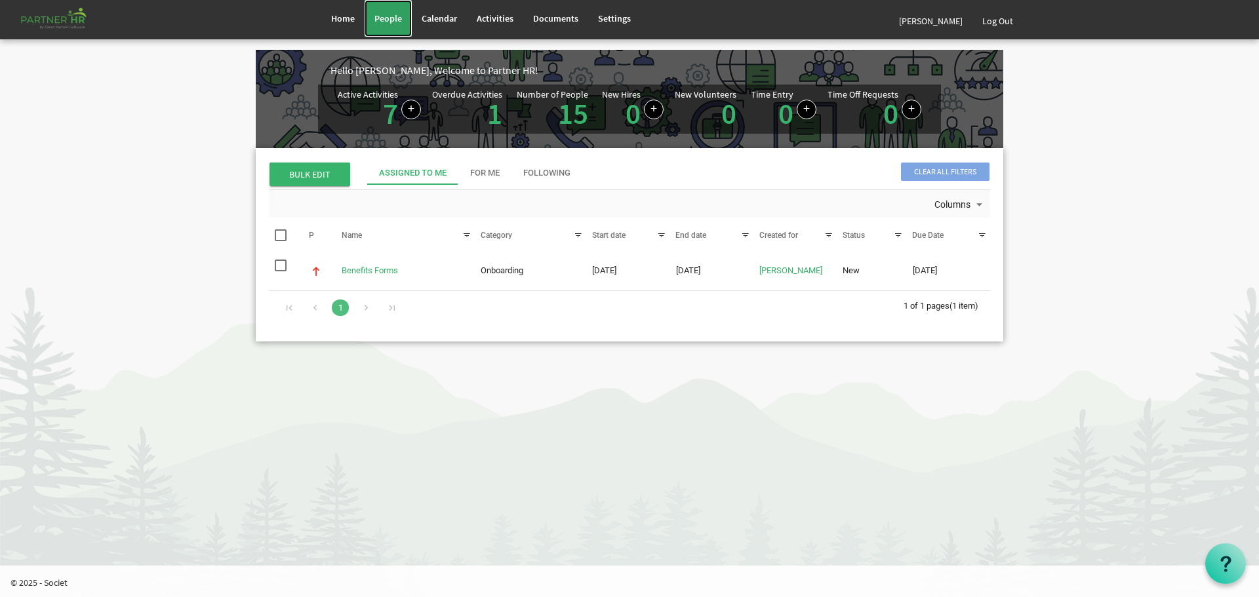
click at [386, 13] on span "People" at bounding box center [388, 18] width 28 height 12
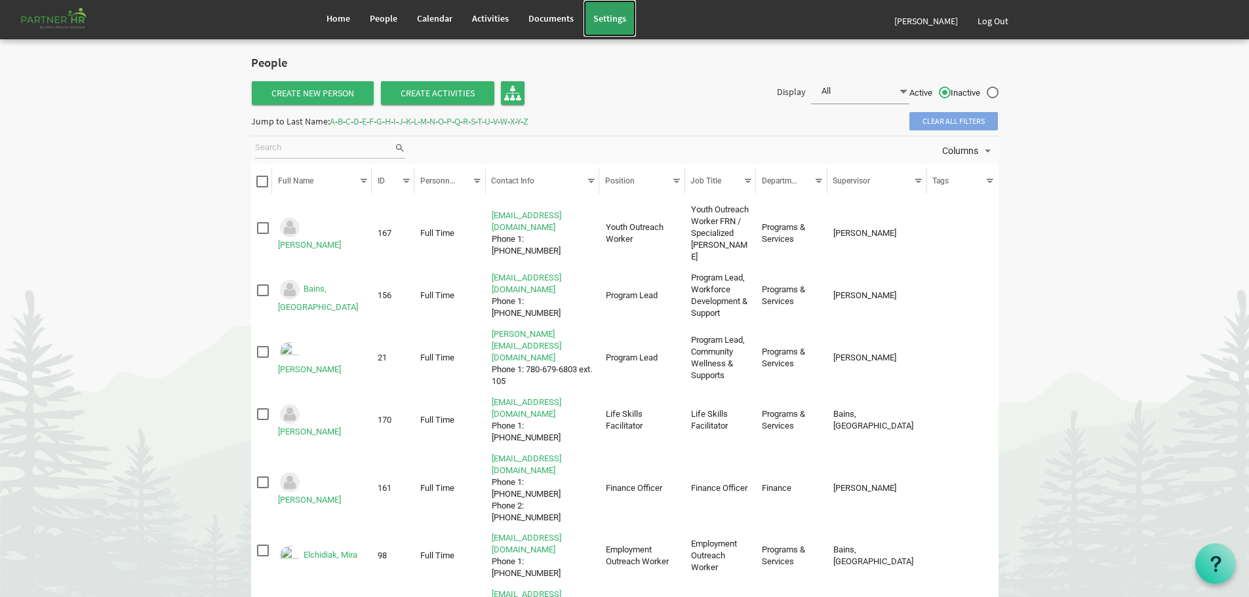
drag, startPoint x: 606, startPoint y: 17, endPoint x: 664, endPoint y: 100, distance: 101.2
click at [606, 18] on span "Settings" at bounding box center [609, 18] width 33 height 12
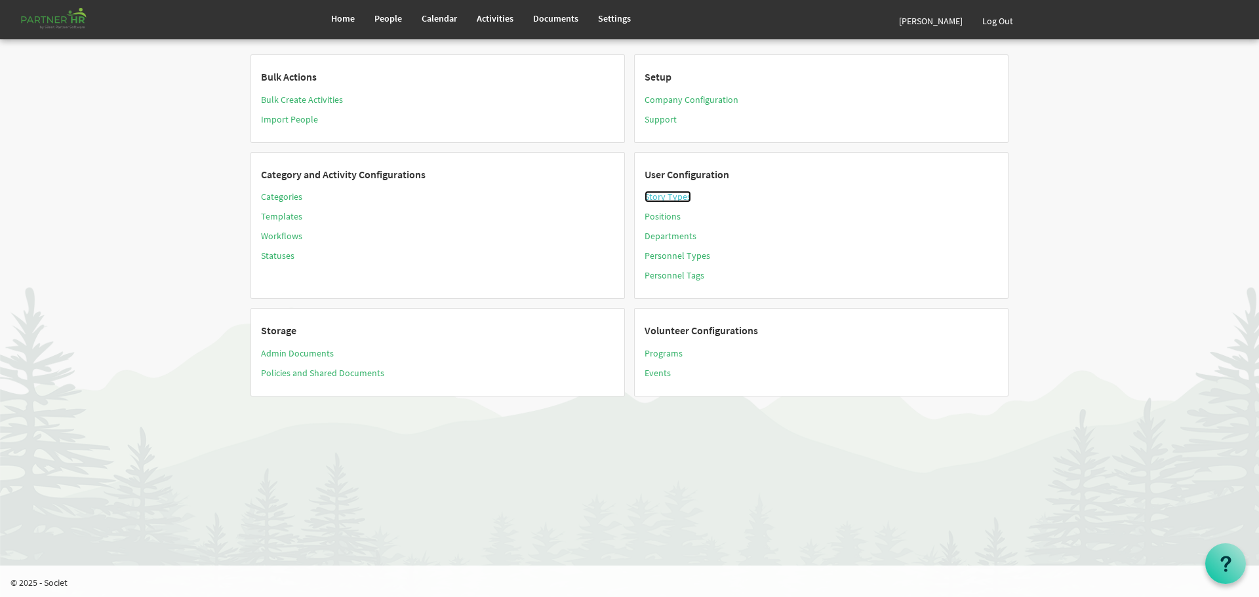
click at [665, 195] on link "Story Types" at bounding box center [668, 197] width 47 height 12
click at [661, 216] on link "Positions" at bounding box center [663, 216] width 36 height 12
click at [676, 254] on link "Personnel Types" at bounding box center [678, 256] width 66 height 12
click at [679, 275] on link "Personnel Tags" at bounding box center [675, 276] width 60 height 12
